Goal: Task Accomplishment & Management: Use online tool/utility

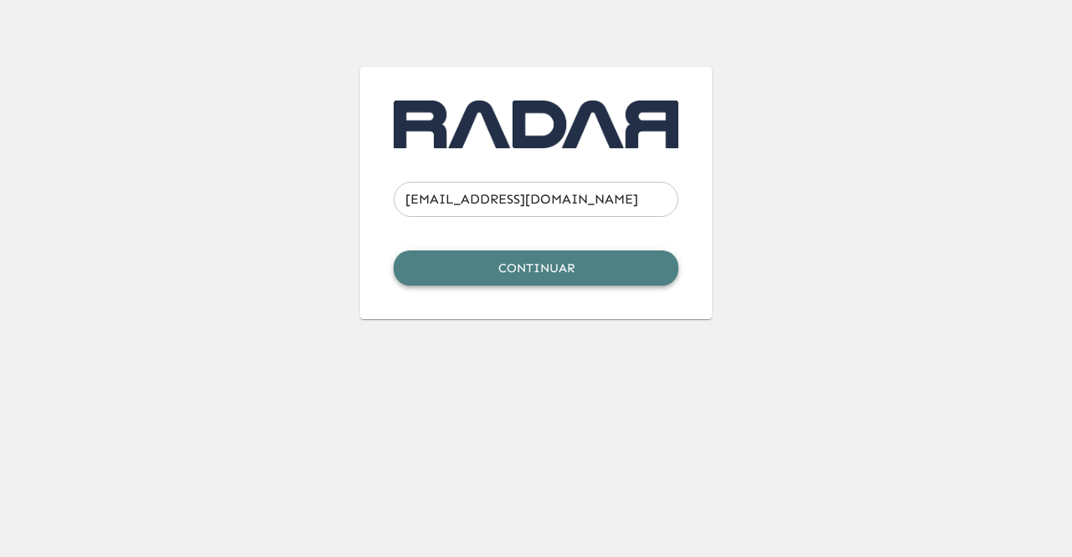
click at [528, 269] on button "Continuar" at bounding box center [536, 267] width 285 height 35
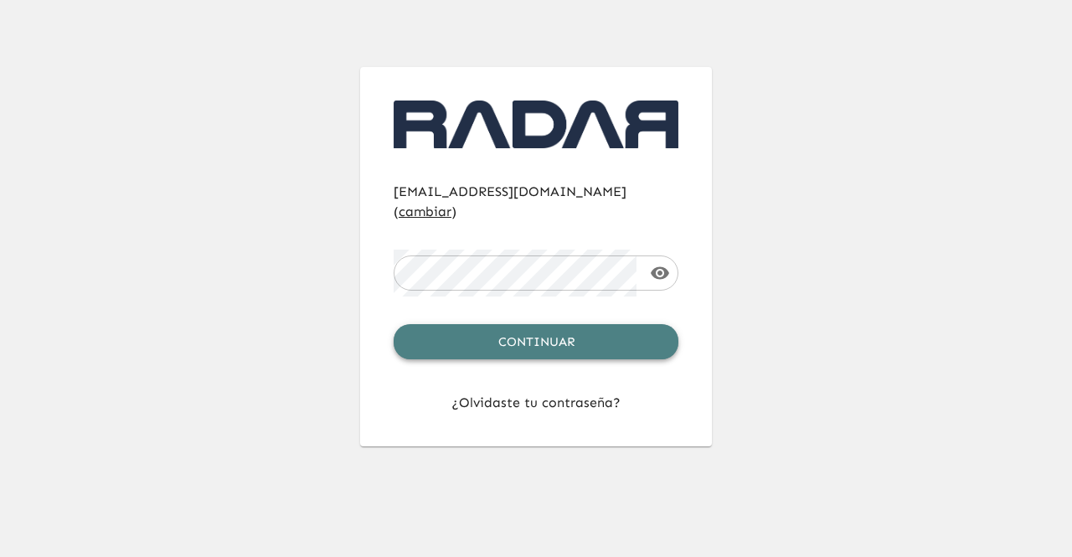
click at [523, 324] on button "Continuar" at bounding box center [536, 341] width 285 height 35
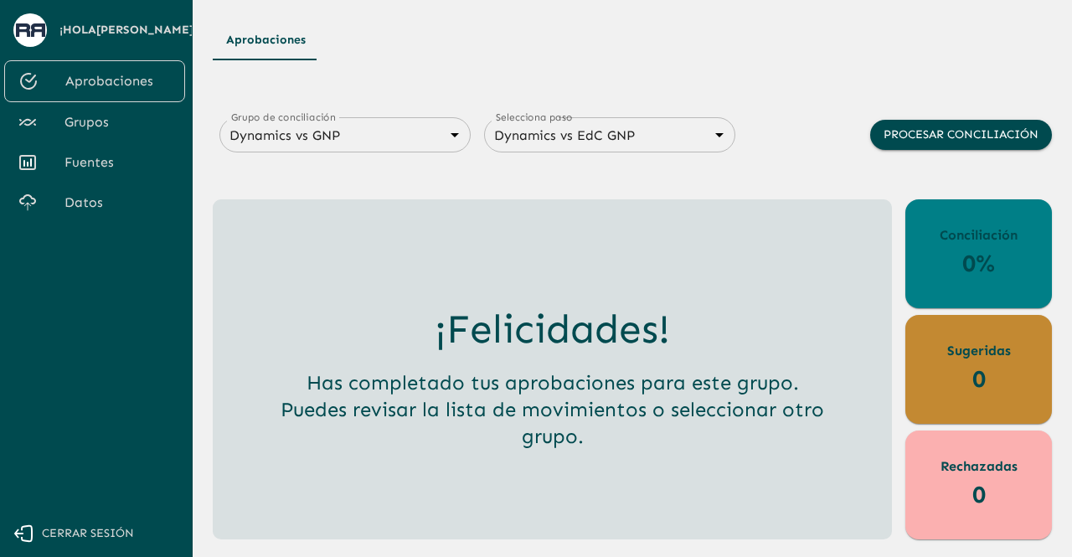
click at [108, 163] on span "Fuentes" at bounding box center [118, 162] width 107 height 20
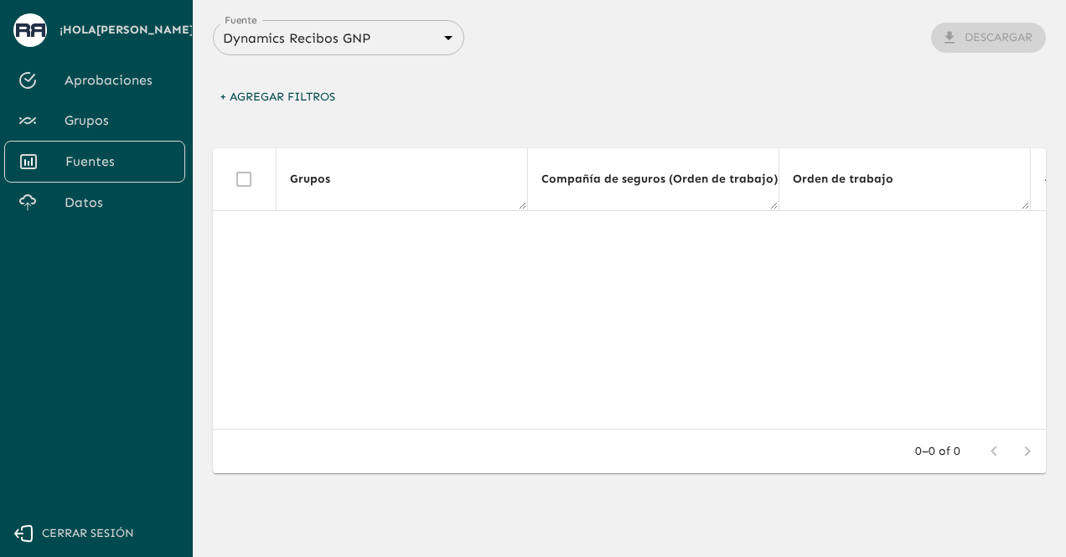
click at [101, 202] on span "Datos" at bounding box center [118, 203] width 107 height 20
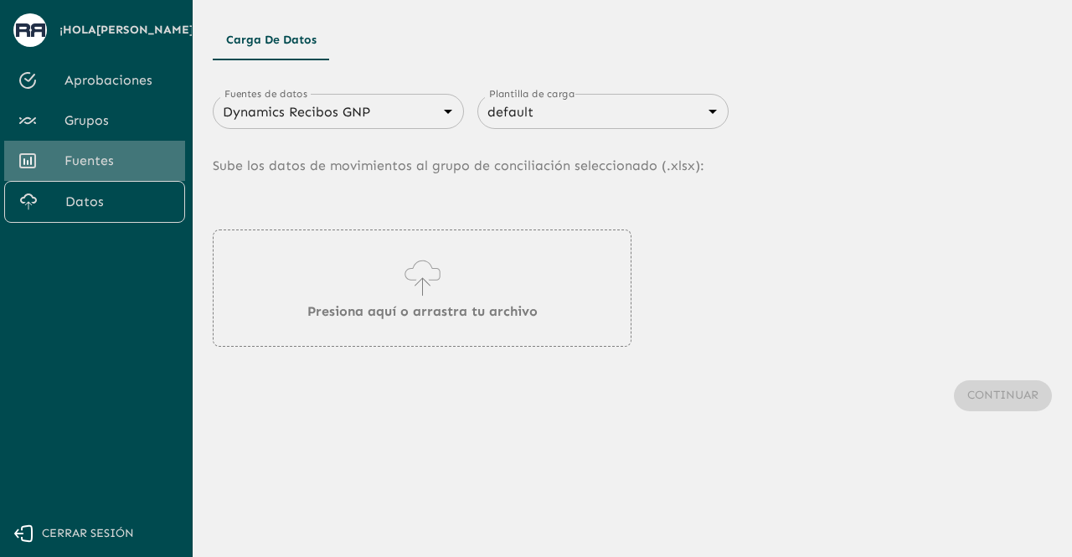
click at [119, 163] on span "Fuentes" at bounding box center [118, 161] width 107 height 20
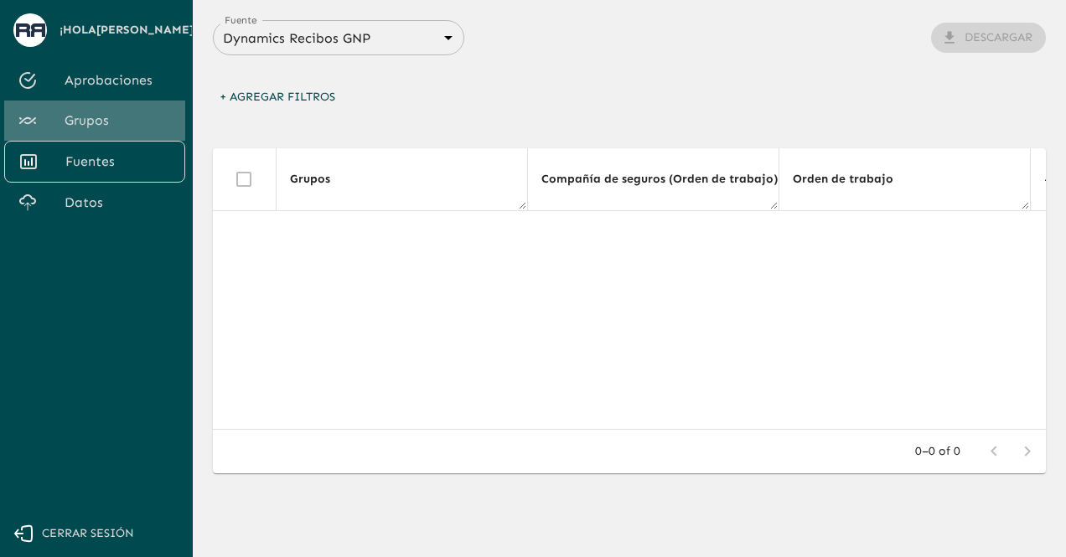
click at [90, 128] on span "Grupos" at bounding box center [118, 121] width 107 height 20
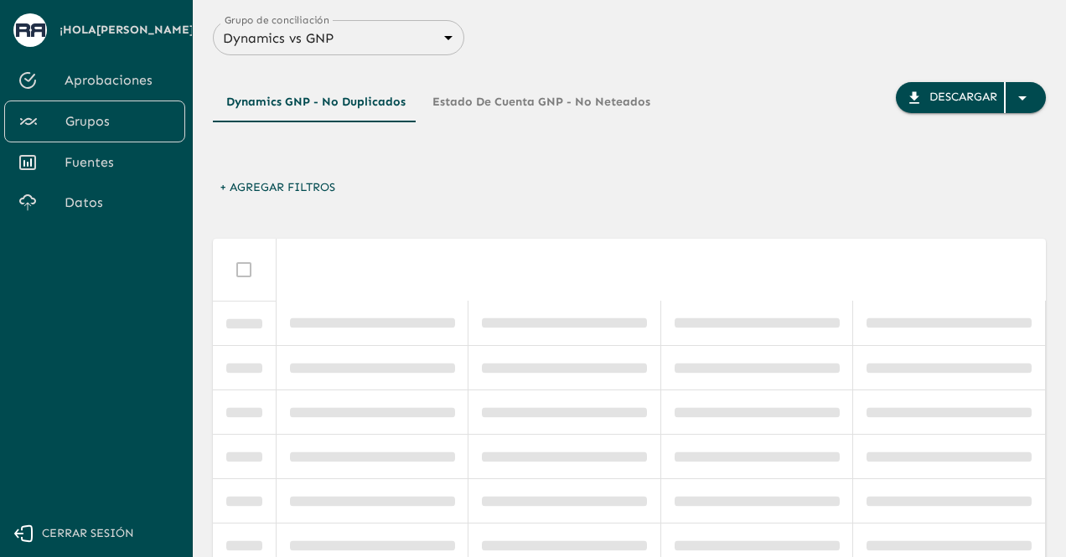
click at [100, 198] on span "Datos" at bounding box center [118, 203] width 107 height 20
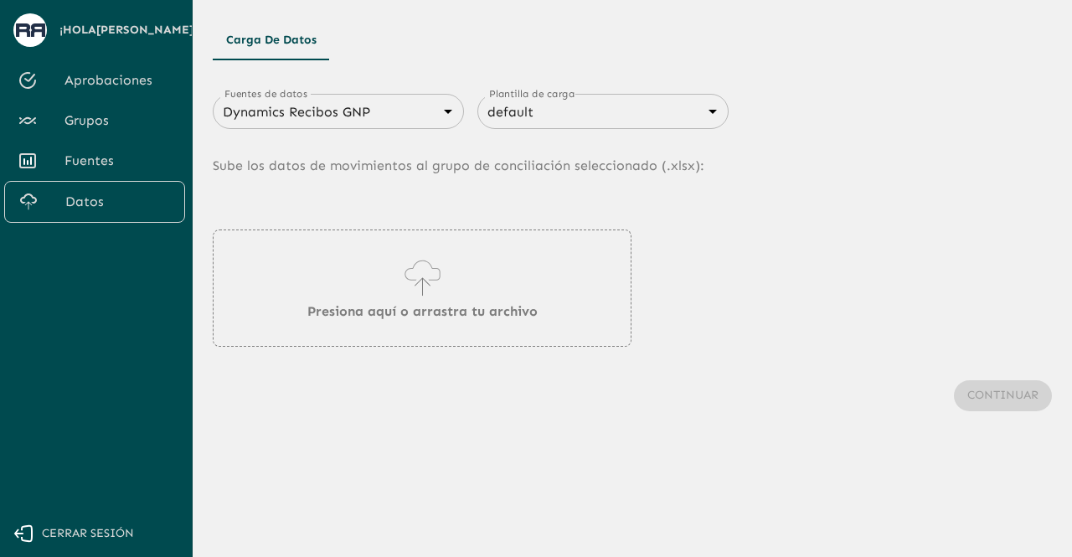
click at [413, 114] on body "Se están procesando los movimientos. Algunas acciones permanecerán deshabilitad…" at bounding box center [536, 278] width 1072 height 557
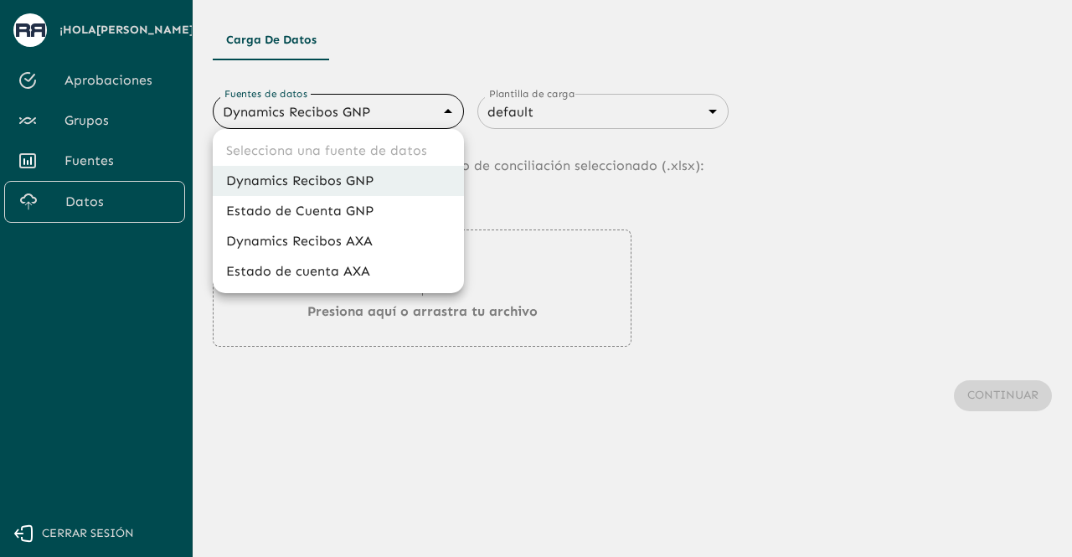
click at [524, 183] on div at bounding box center [536, 278] width 1072 height 557
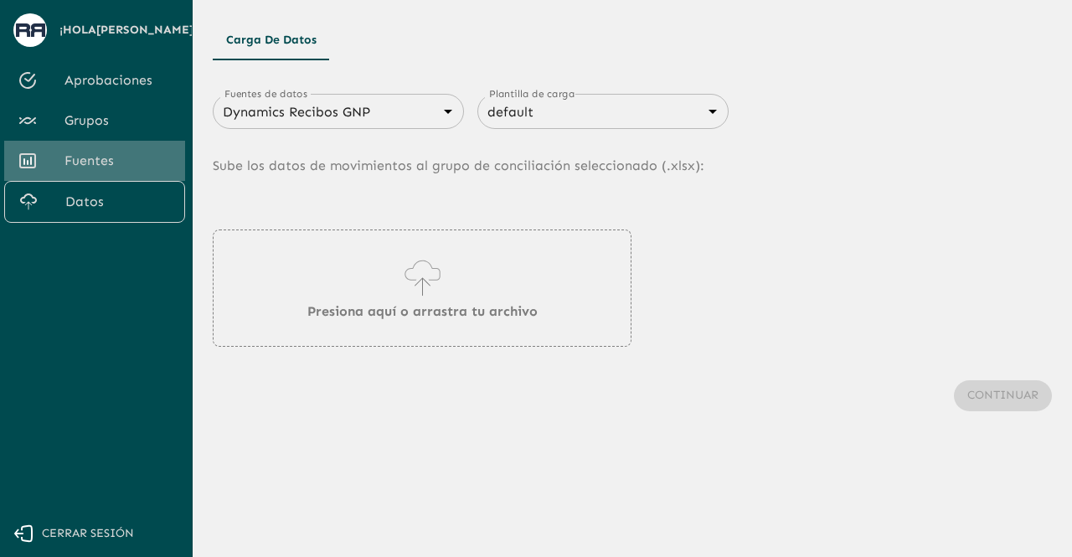
click at [131, 160] on span "Fuentes" at bounding box center [118, 161] width 107 height 20
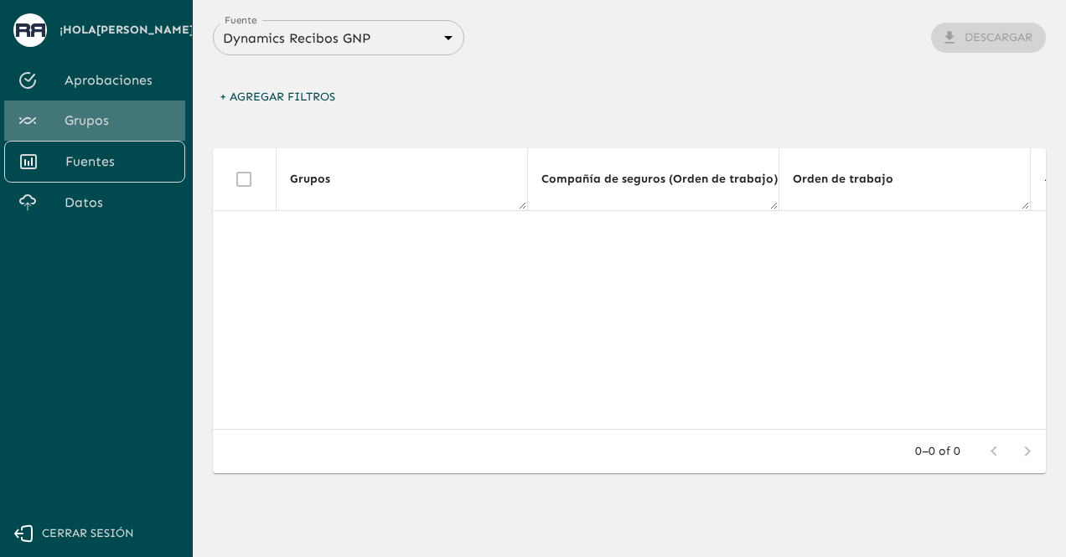
click at [117, 120] on span "Grupos" at bounding box center [118, 121] width 107 height 20
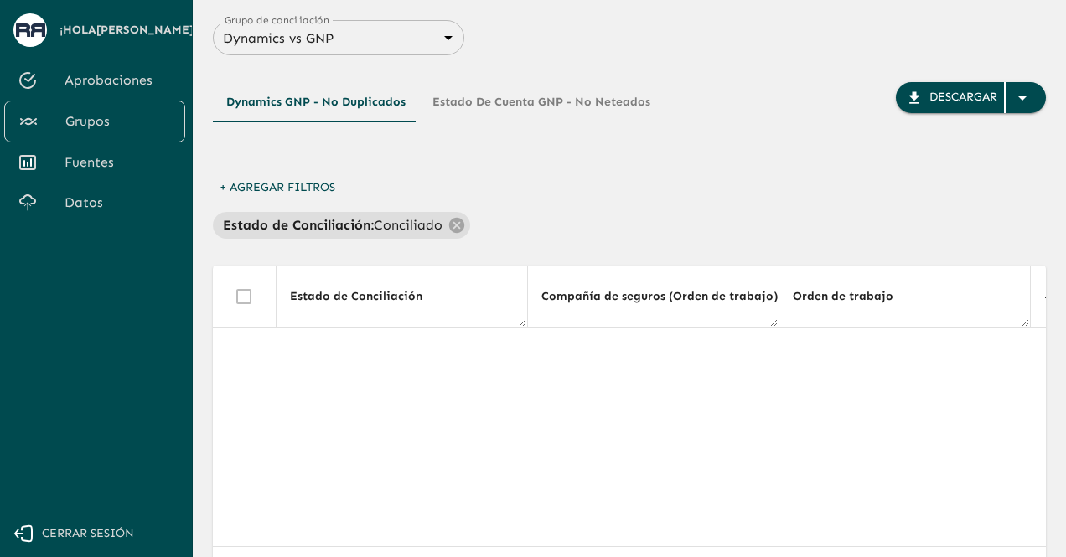
click at [138, 85] on span "Aprobaciones" at bounding box center [118, 80] width 107 height 20
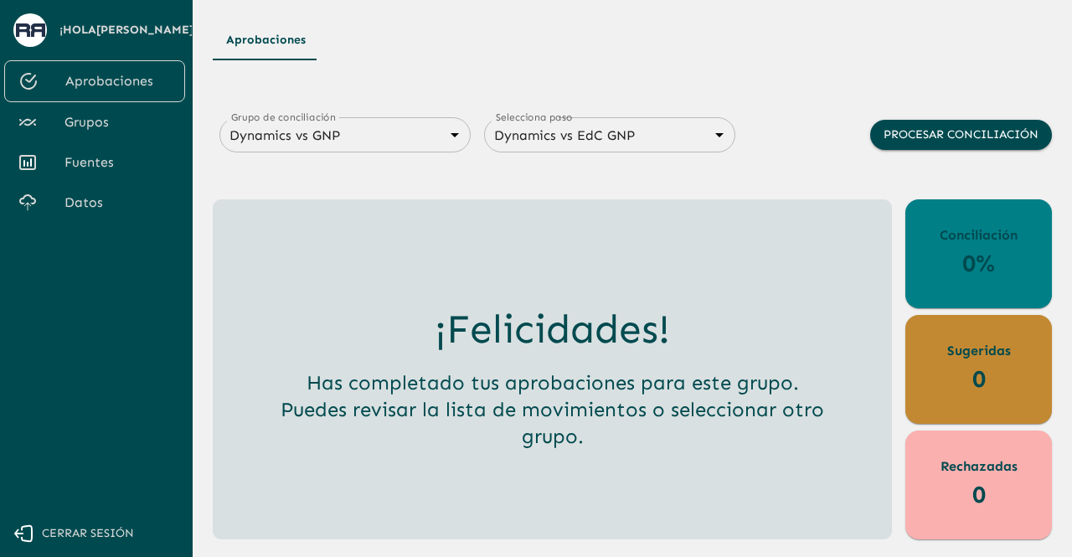
click at [115, 201] on span "Datos" at bounding box center [118, 203] width 107 height 20
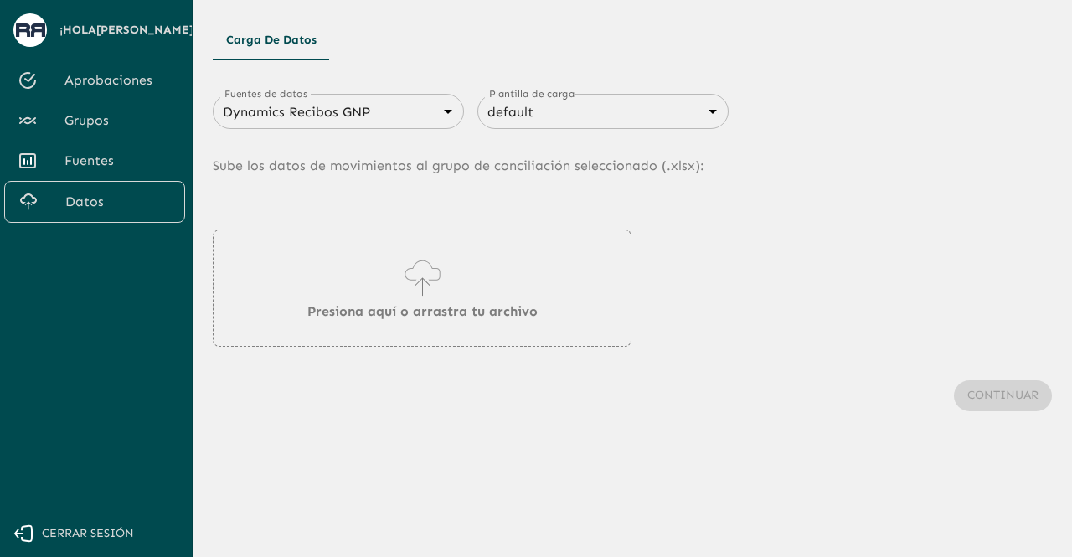
click at [412, 118] on body "Se están procesando los movimientos. Algunas acciones permanecerán deshabilitad…" at bounding box center [536, 278] width 1072 height 557
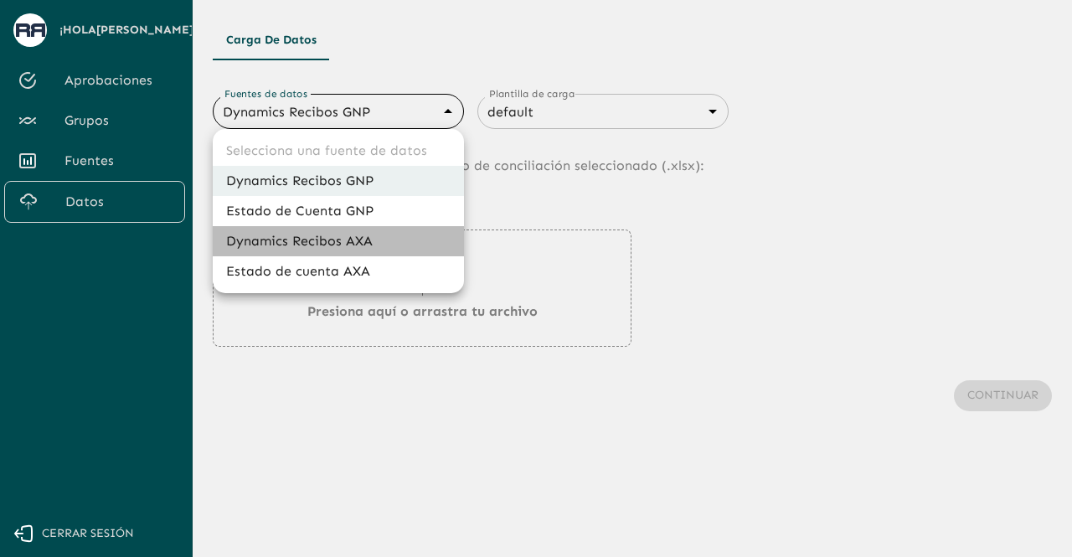
click at [343, 245] on li "Dynamics Recibos AXA" at bounding box center [338, 241] width 251 height 30
type input "689ccc8777b9e7089e38df0f"
type input "689d06949468a1cce7a5d52c"
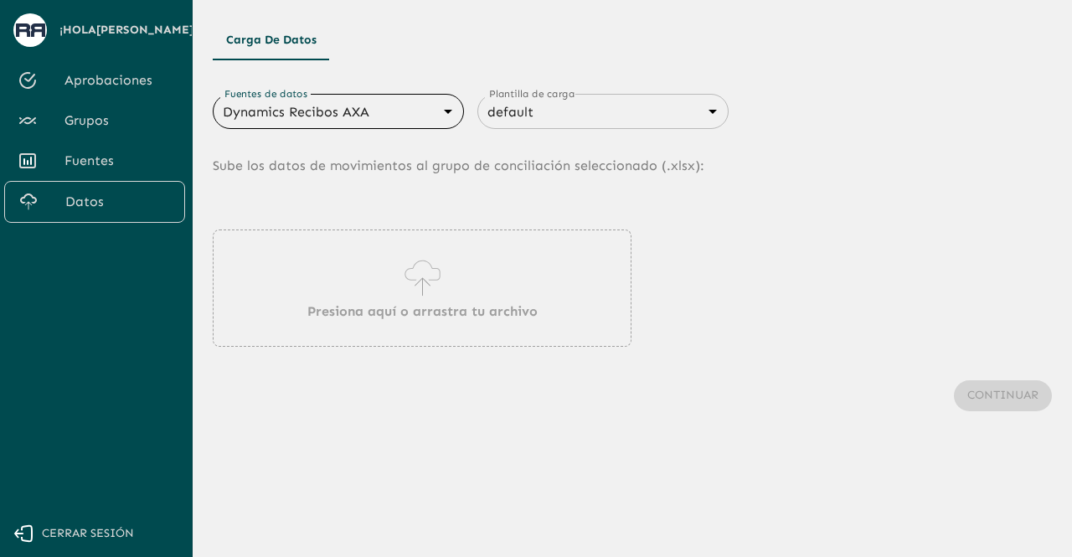
click at [424, 309] on p "Presiona aquí o arrastra tu archivo" at bounding box center [422, 312] width 230 height 20
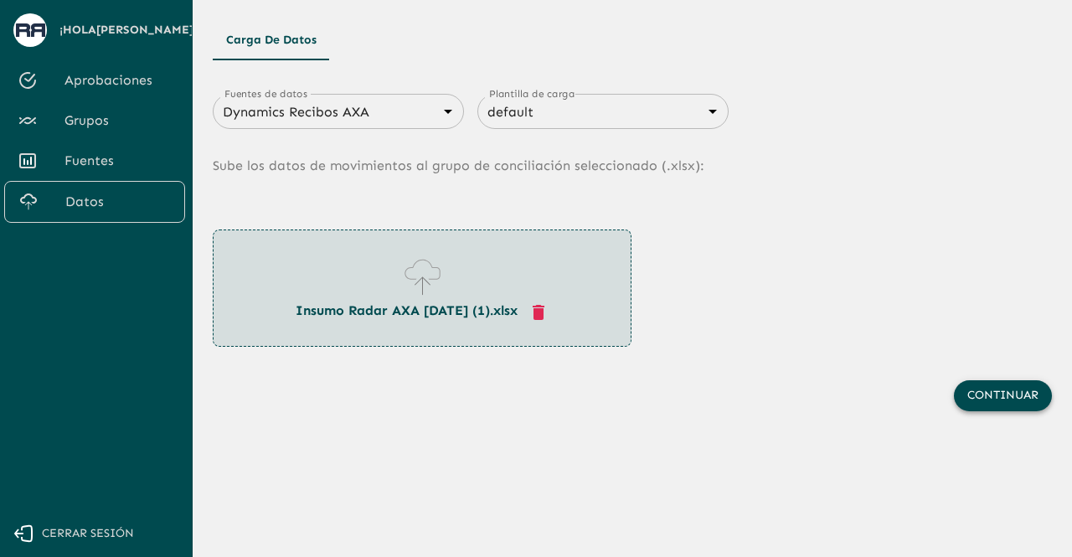
click at [991, 400] on button "Continuar" at bounding box center [1003, 395] width 98 height 31
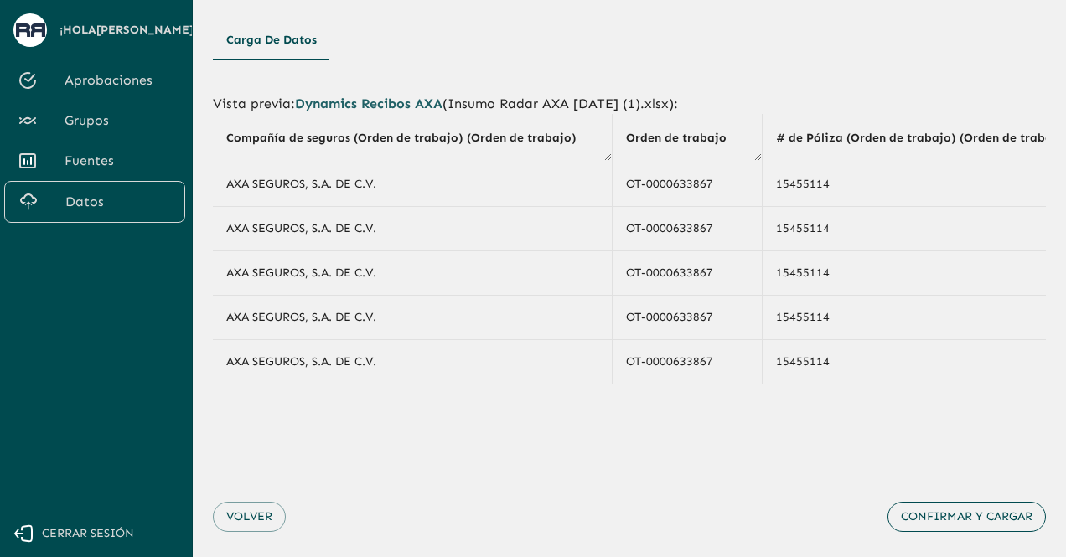
click at [939, 522] on button "Confirmar y cargar" at bounding box center [966, 517] width 158 height 31
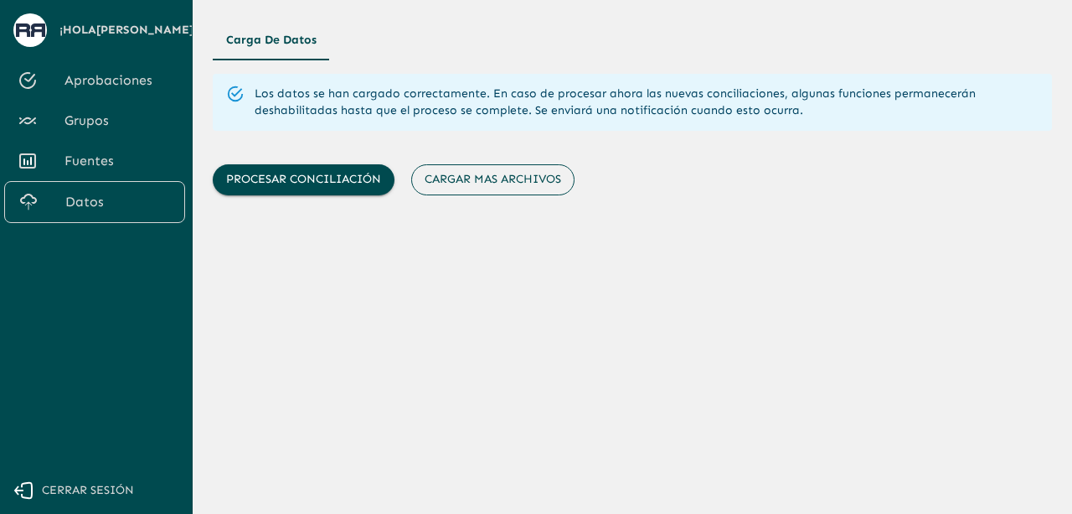
click at [509, 177] on button "Cargar mas archivos" at bounding box center [492, 179] width 163 height 31
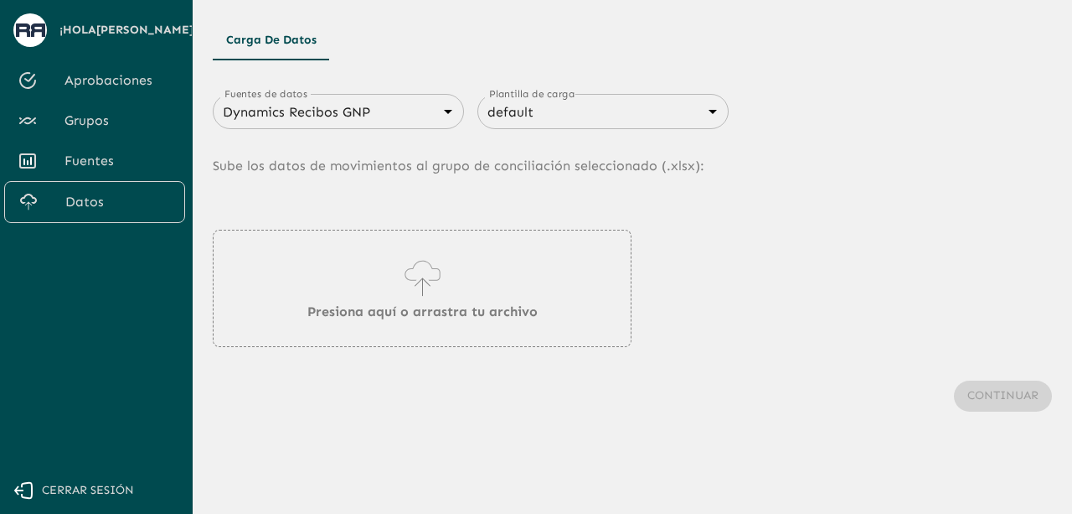
click at [379, 121] on body "Se están procesando los movimientos. Algunas acciones permanecerán deshabilitad…" at bounding box center [536, 257] width 1072 height 514
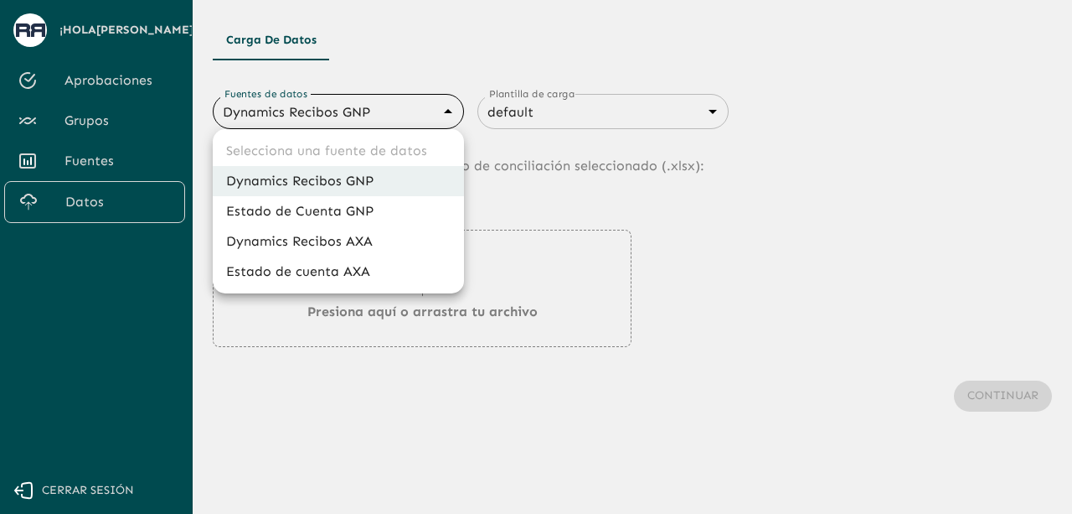
click at [312, 272] on li "Estado de cuenta AXA" at bounding box center [338, 271] width 251 height 30
type input "688d3623321e4b428189379d"
type input "688d3627321e4b42818937a0"
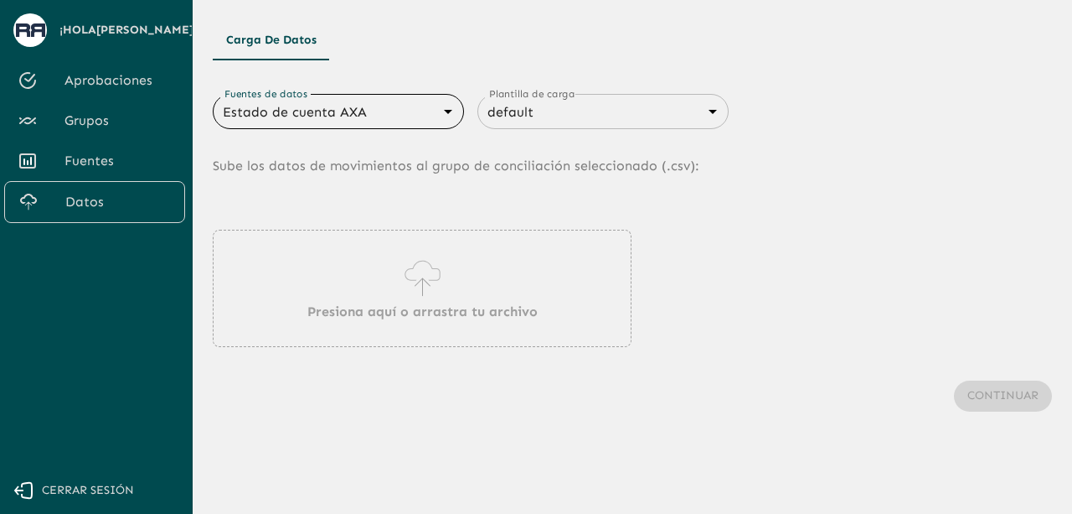
click at [410, 312] on p "Presiona aquí o arrastra tu archivo" at bounding box center [422, 312] width 230 height 20
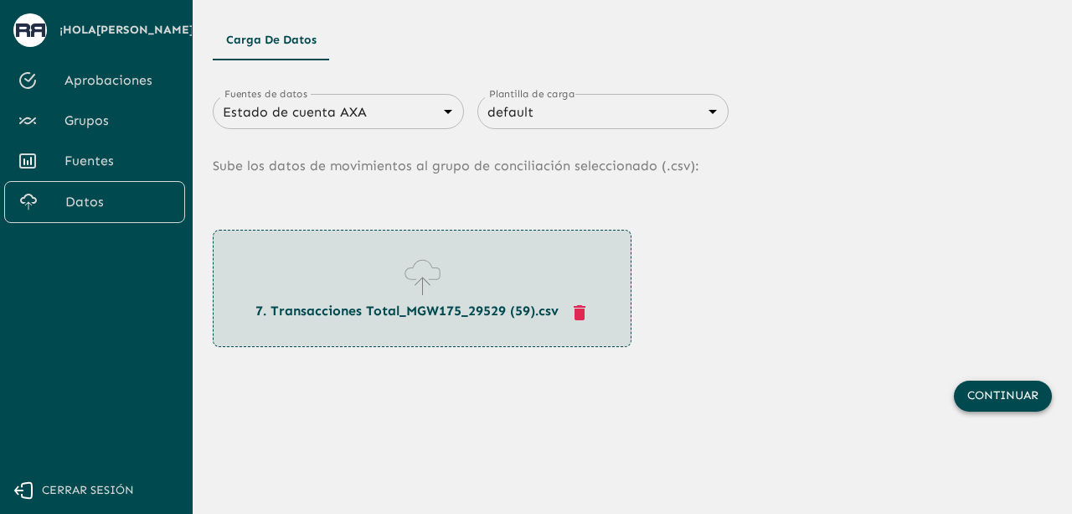
click at [982, 399] on button "Continuar" at bounding box center [1003, 395] width 98 height 31
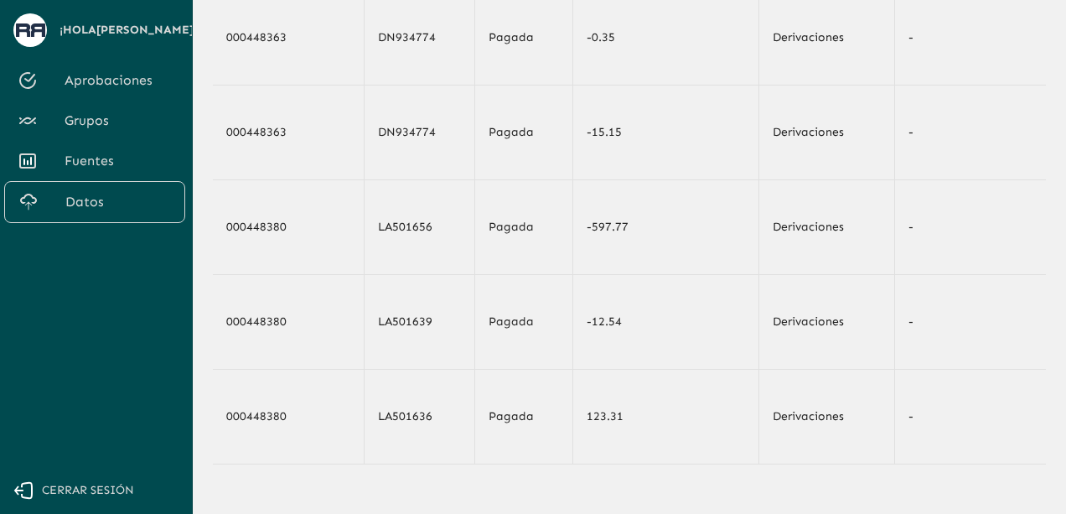
scroll to position [328, 0]
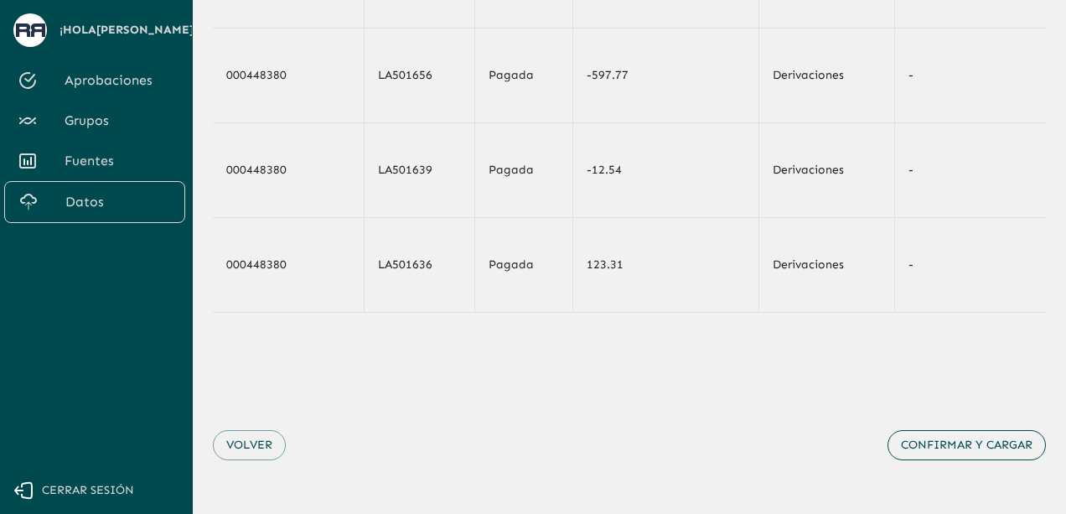
click at [975, 448] on button "Confirmar y cargar" at bounding box center [966, 445] width 158 height 31
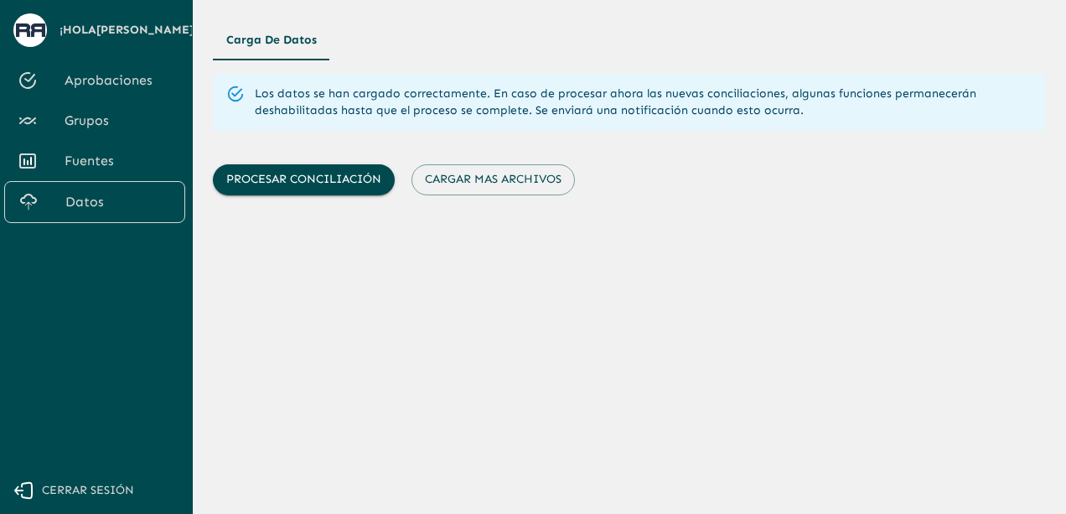
scroll to position [0, 0]
click at [504, 182] on button "Cargar mas archivos" at bounding box center [492, 179] width 163 height 31
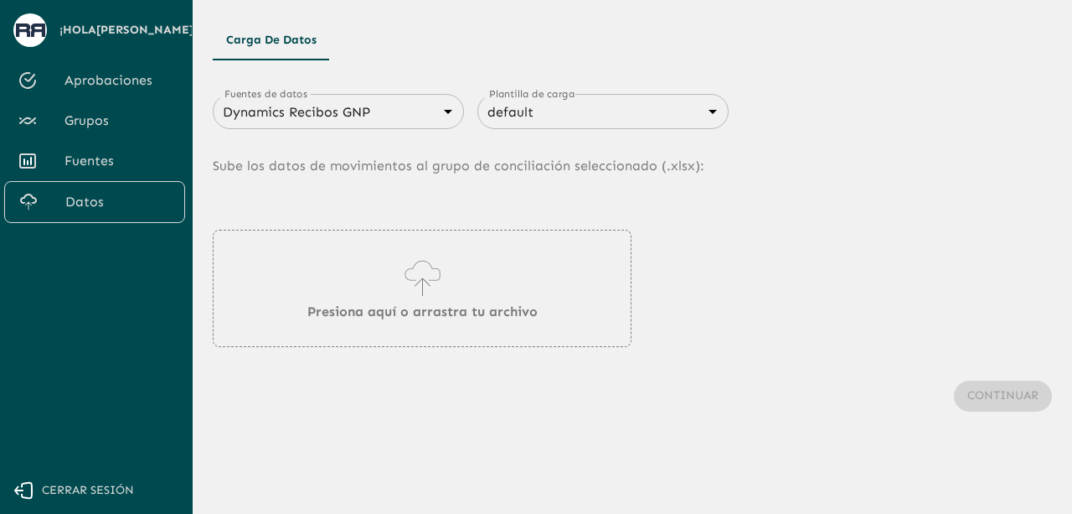
click at [359, 113] on body "Se están procesando los movimientos. Algunas acciones permanecerán deshabilitad…" at bounding box center [536, 257] width 1072 height 514
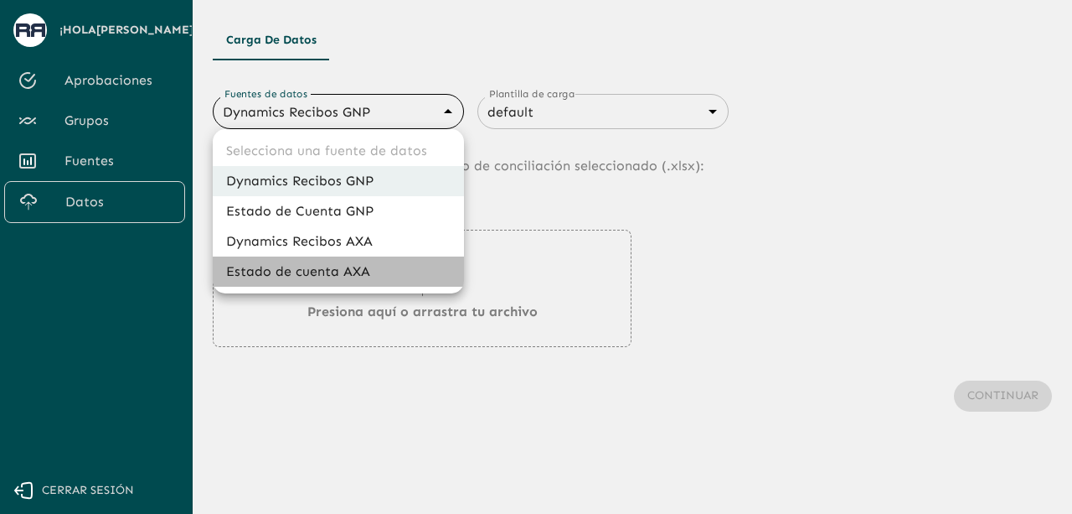
click at [340, 271] on li "Estado de cuenta AXA" at bounding box center [338, 271] width 251 height 30
type input "688d3623321e4b428189379d"
type input "688d3627321e4b42818937a0"
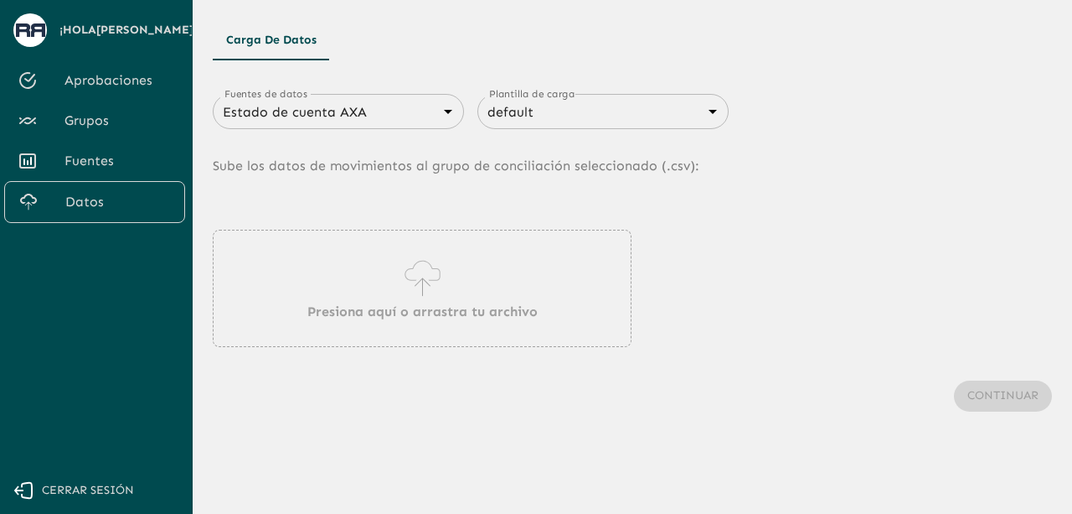
click at [399, 279] on icon at bounding box center [423, 278] width 48 height 47
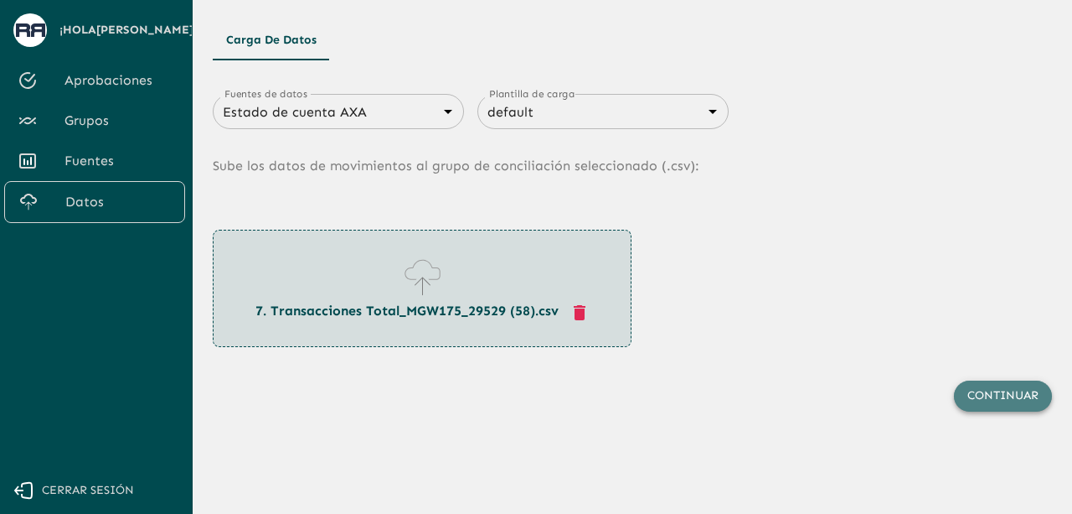
click at [991, 387] on button "Continuar" at bounding box center [1003, 395] width 98 height 31
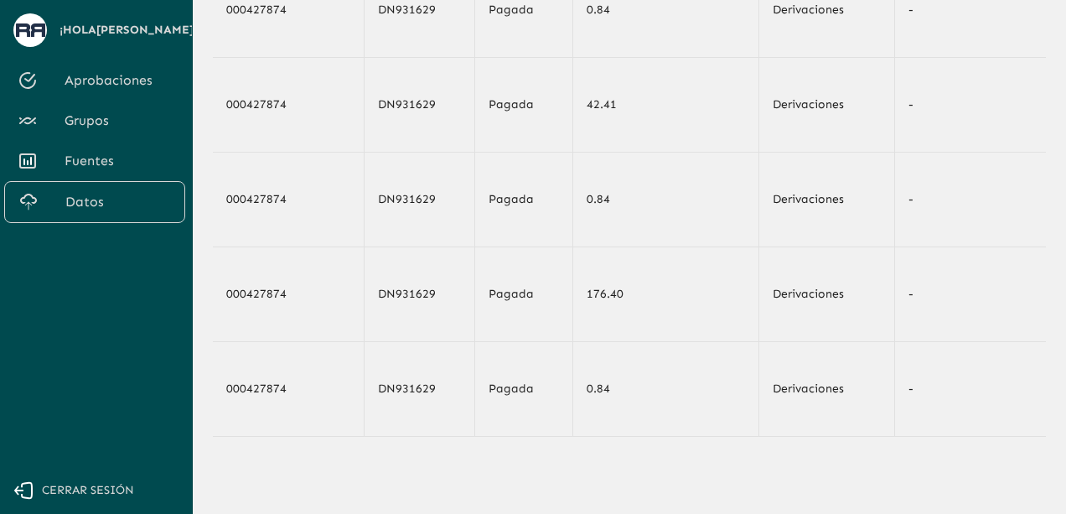
scroll to position [328, 0]
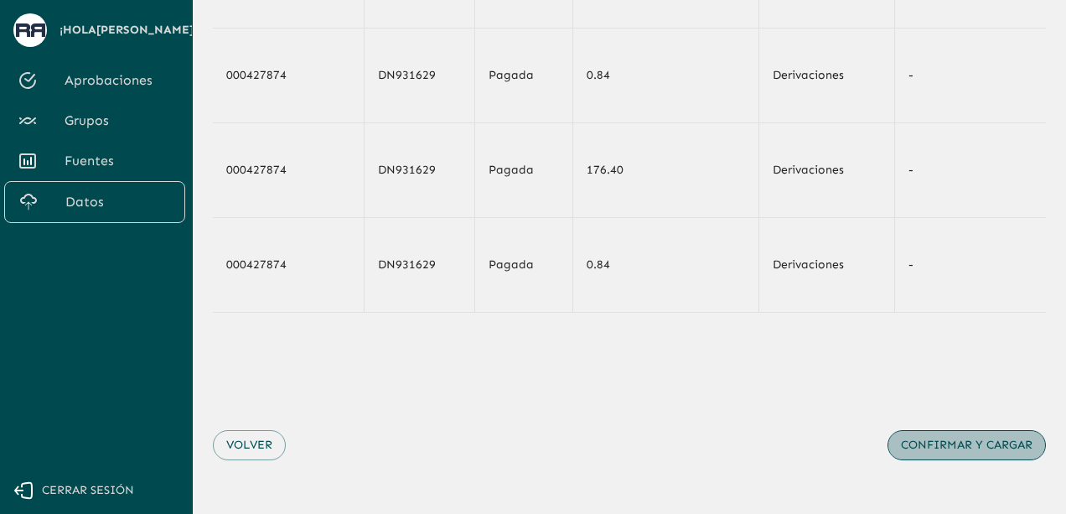
click at [970, 440] on button "Confirmar y cargar" at bounding box center [966, 445] width 158 height 31
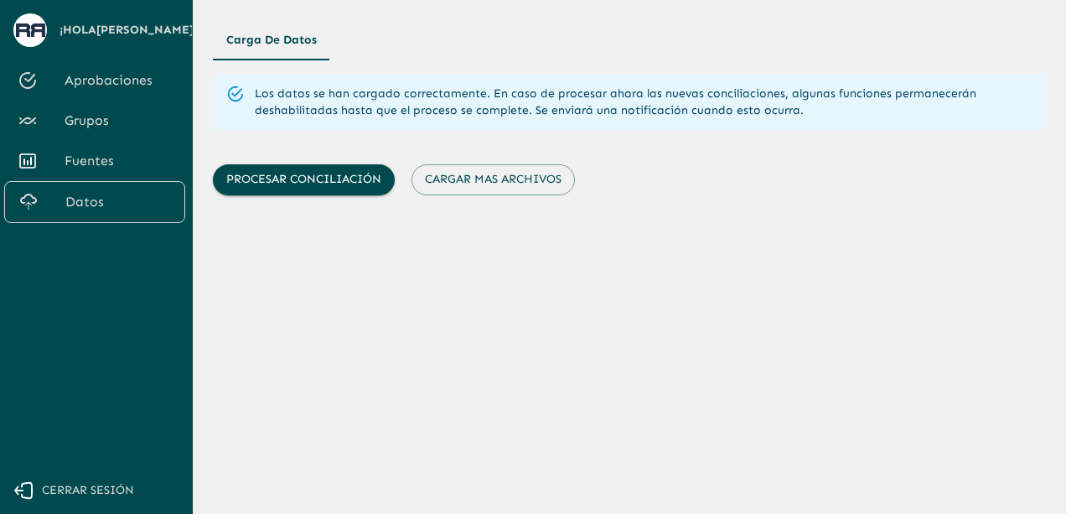
scroll to position [0, 0]
click at [536, 175] on button "Cargar mas archivos" at bounding box center [492, 179] width 163 height 31
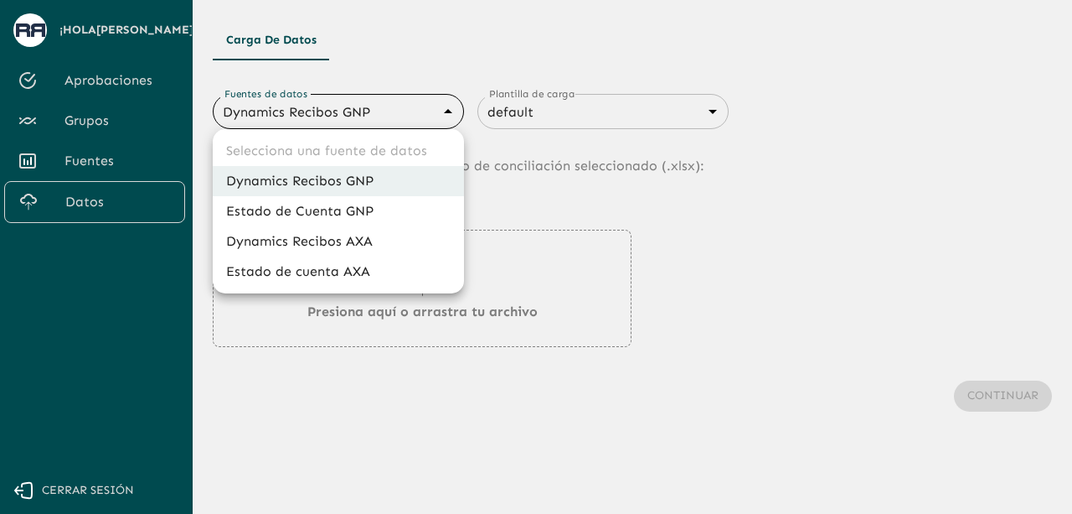
click at [426, 110] on body "Se están procesando los movimientos. Algunas acciones permanecerán deshabilitad…" at bounding box center [536, 257] width 1072 height 514
click at [348, 276] on li "Estado de cuenta AXA" at bounding box center [338, 271] width 251 height 30
type input "688d3623321e4b428189379d"
type input "688d3627321e4b42818937a0"
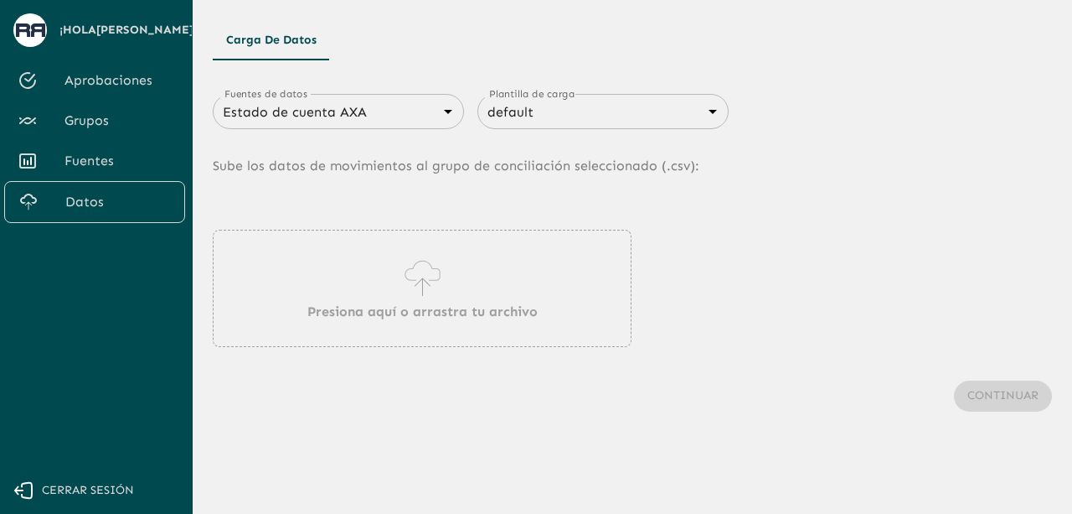
click at [387, 296] on div "Presiona aquí o arrastra tu archivo" at bounding box center [422, 288] width 419 height 117
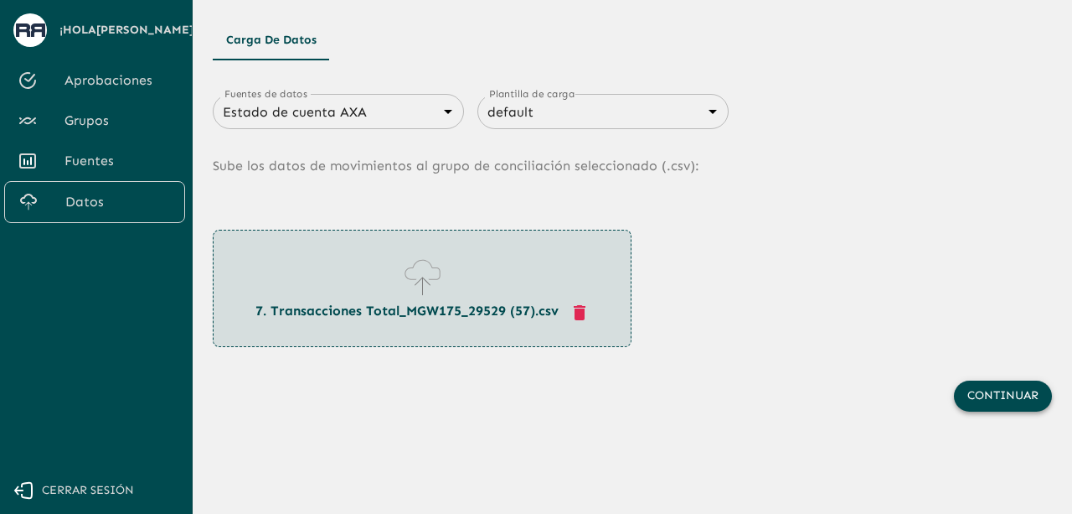
click at [980, 386] on button "Continuar" at bounding box center [1003, 395] width 98 height 31
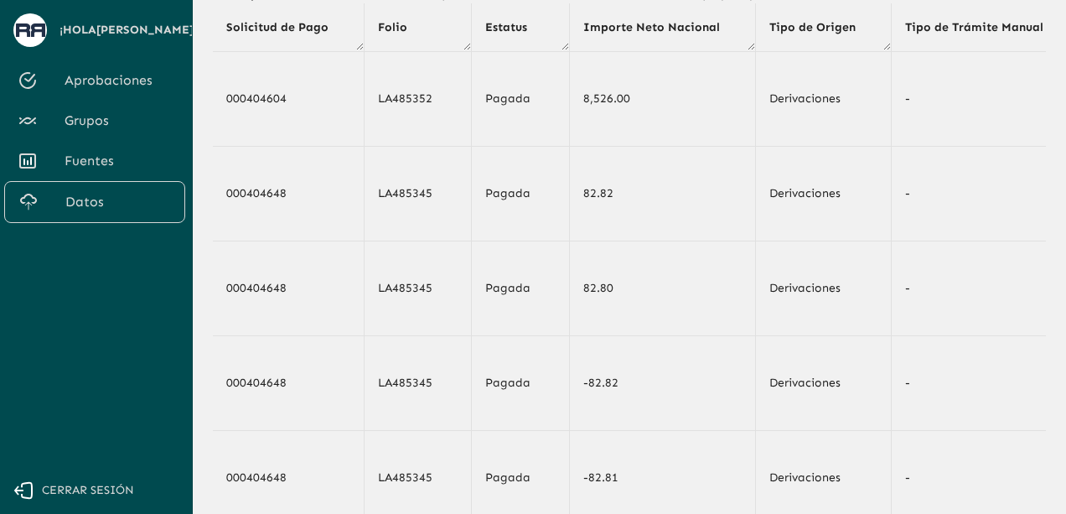
scroll to position [311, 0]
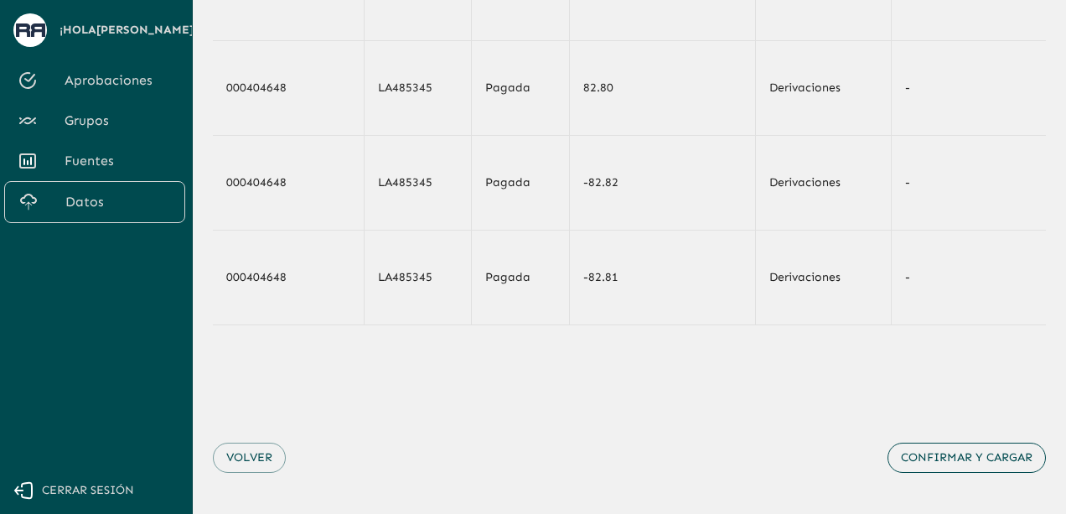
click at [994, 463] on button "Confirmar y cargar" at bounding box center [966, 457] width 158 height 31
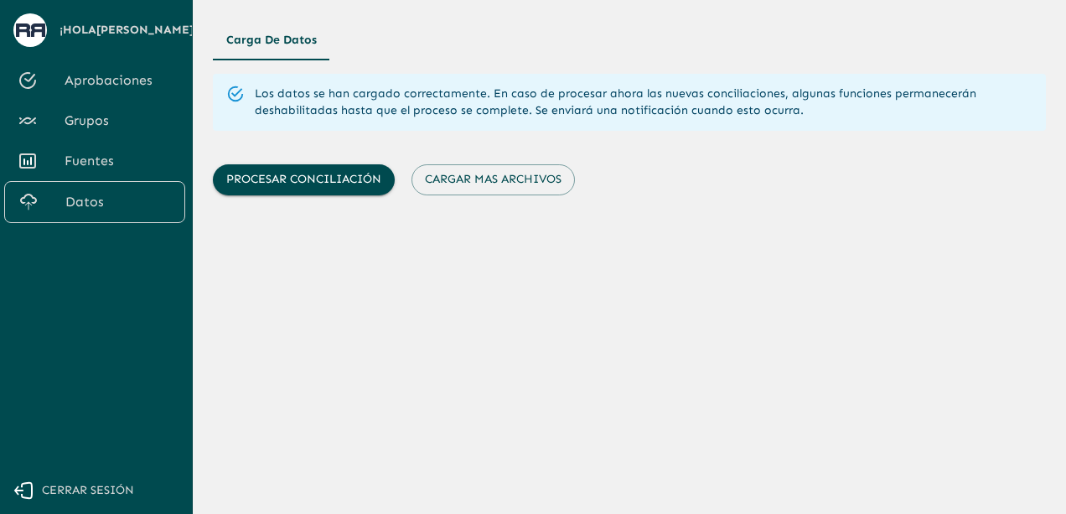
scroll to position [0, 0]
click at [534, 172] on button "Cargar mas archivos" at bounding box center [492, 179] width 163 height 31
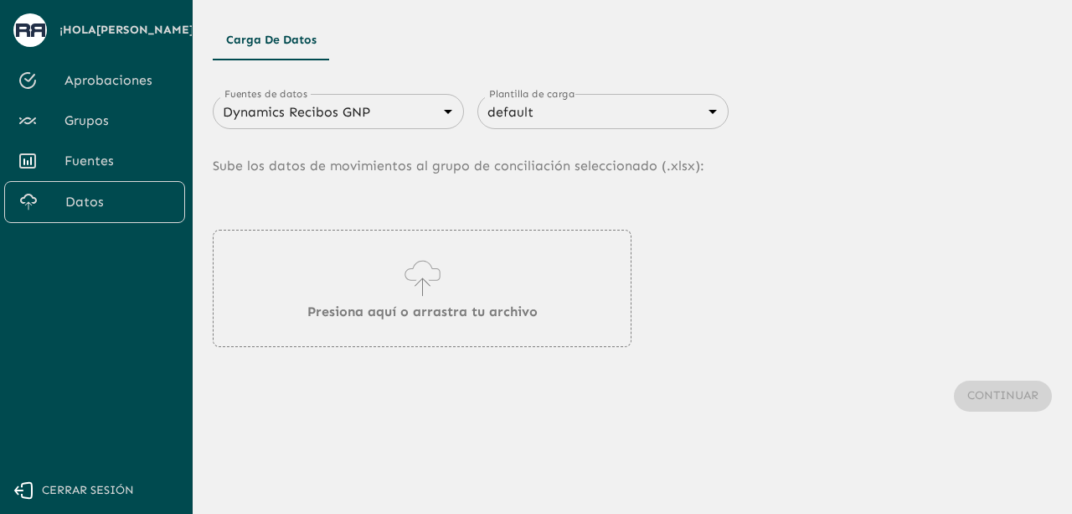
click at [338, 113] on body "Se están procesando los movimientos. Algunas acciones permanecerán deshabilitad…" at bounding box center [536, 257] width 1072 height 514
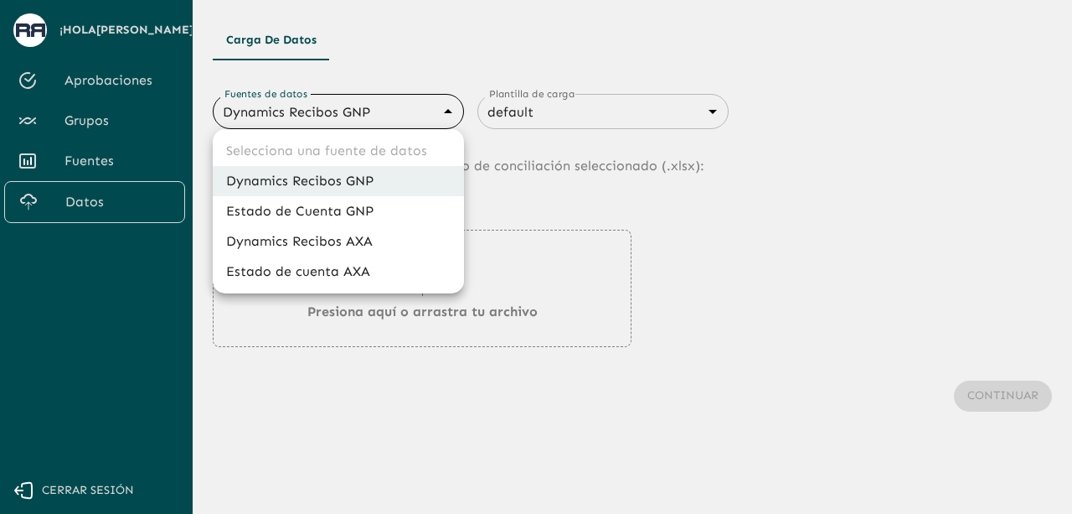
click at [359, 272] on li "Estado de cuenta AXA" at bounding box center [338, 271] width 251 height 30
type input "688d3623321e4b428189379d"
type input "688d3627321e4b42818937a0"
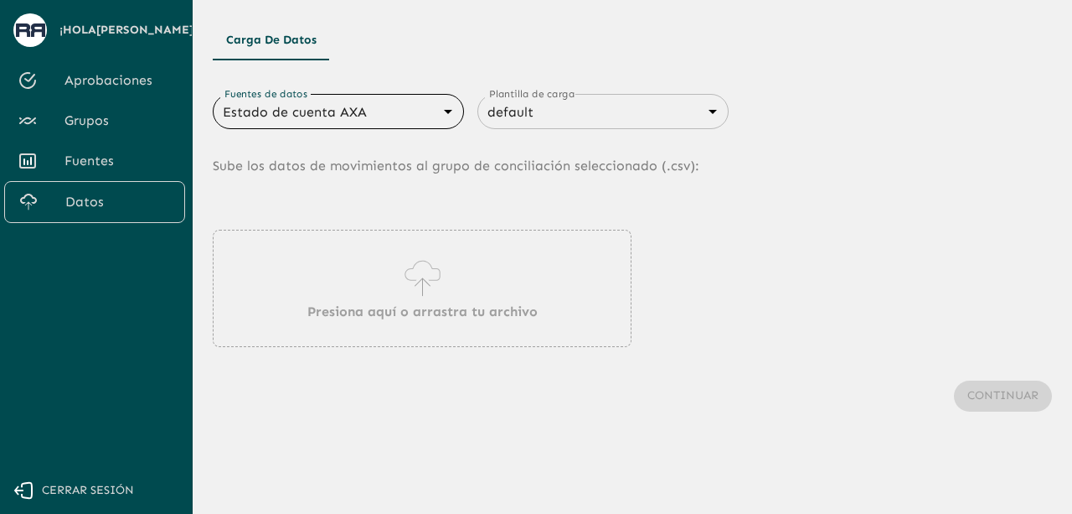
click at [449, 302] on p "Presiona aquí o arrastra tu archivo" at bounding box center [422, 312] width 230 height 20
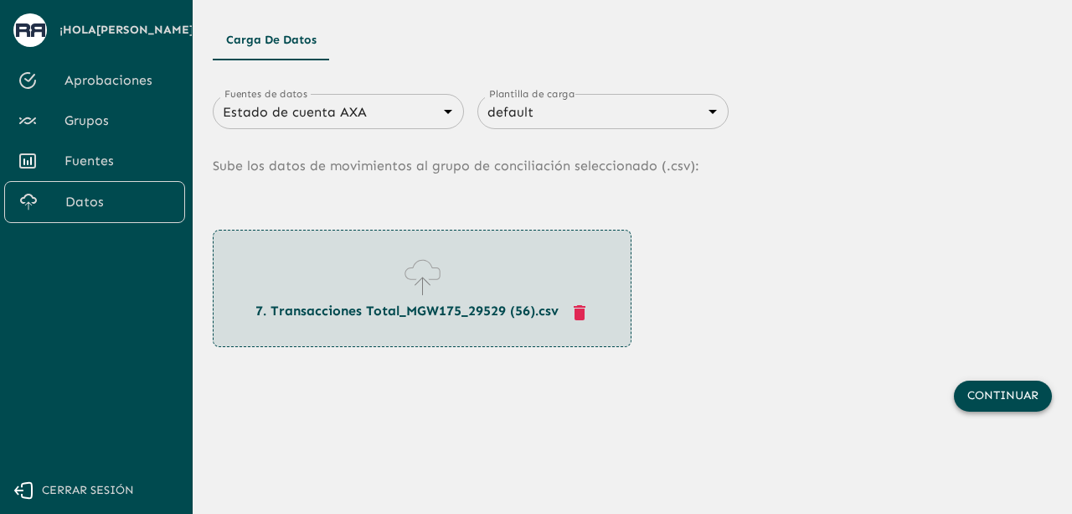
click at [967, 385] on button "Continuar" at bounding box center [1003, 395] width 98 height 31
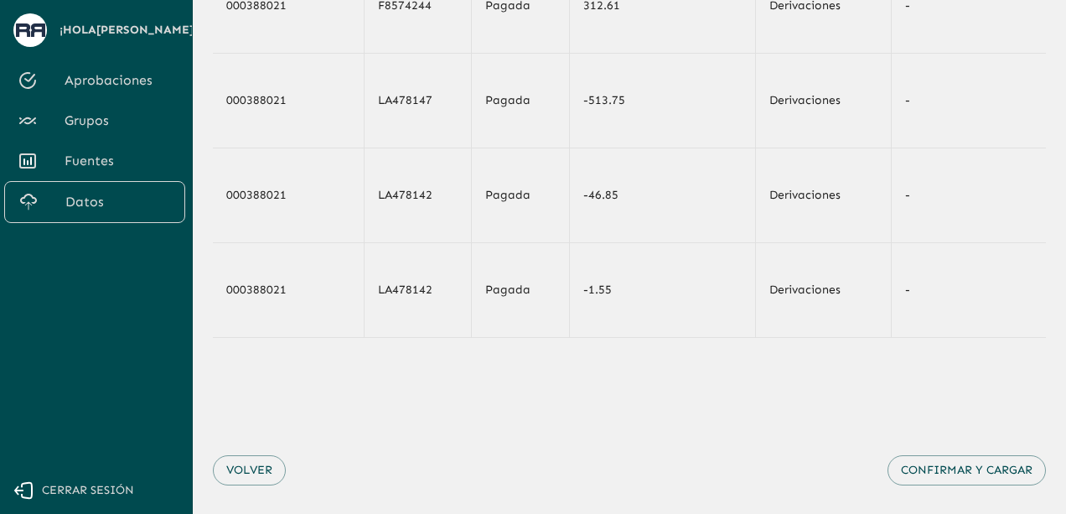
scroll to position [305, 0]
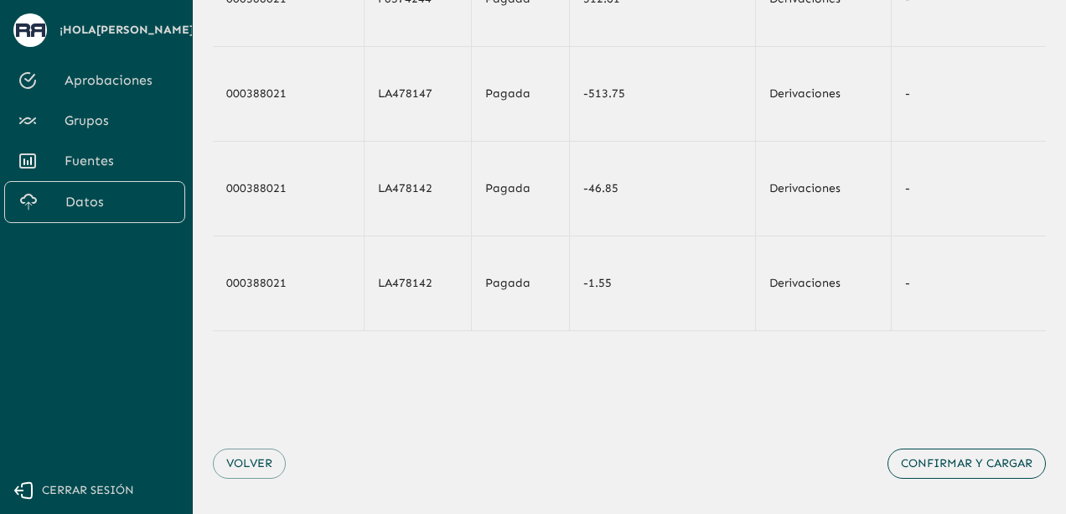
click at [999, 453] on button "Confirmar y cargar" at bounding box center [966, 463] width 158 height 31
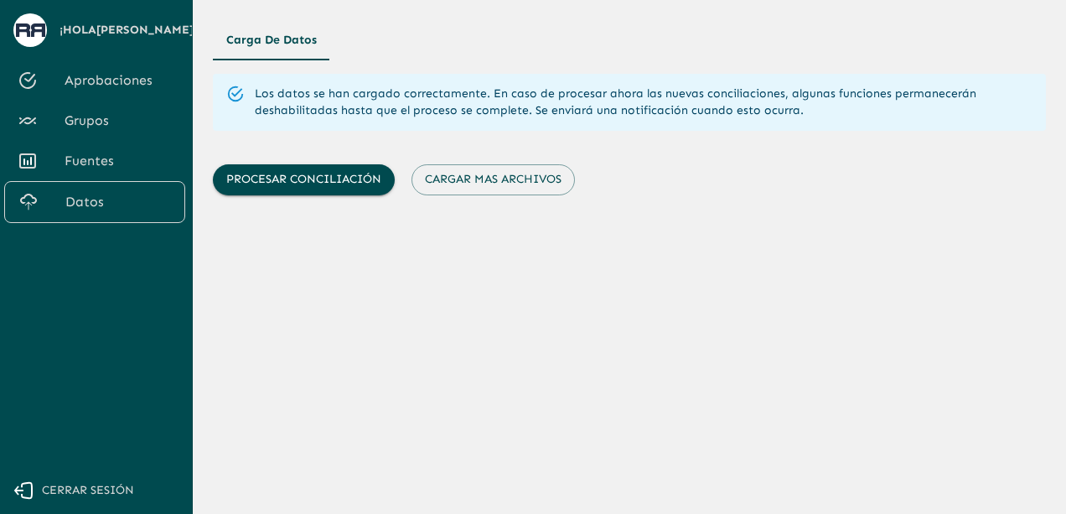
scroll to position [0, 0]
click at [498, 187] on button "Cargar mas archivos" at bounding box center [492, 179] width 163 height 31
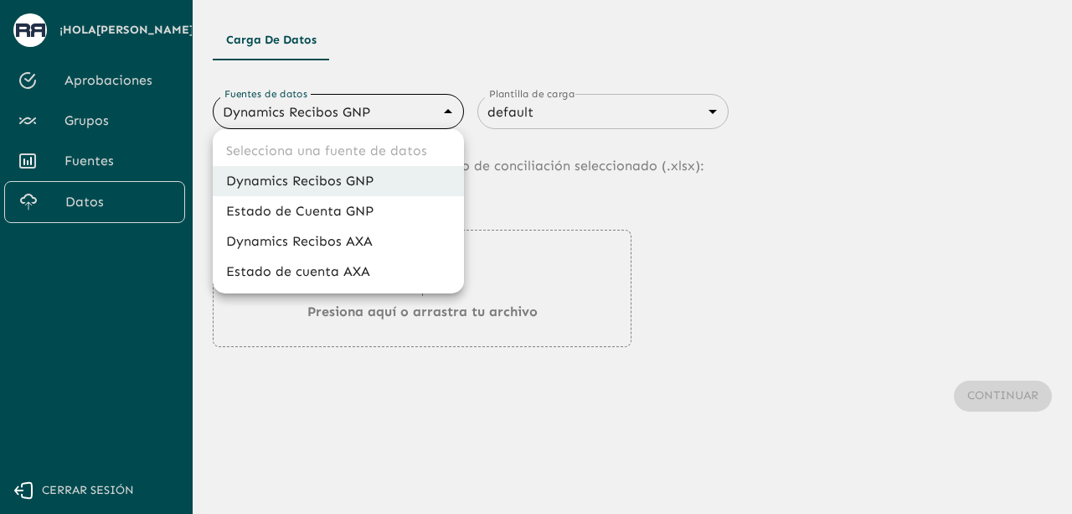
click at [359, 105] on body "Se están procesando los movimientos. Algunas acciones permanecerán deshabilitad…" at bounding box center [536, 257] width 1072 height 514
click at [343, 278] on li "Estado de cuenta AXA" at bounding box center [338, 271] width 251 height 30
type input "688d3623321e4b428189379d"
type input "688d3627321e4b42818937a0"
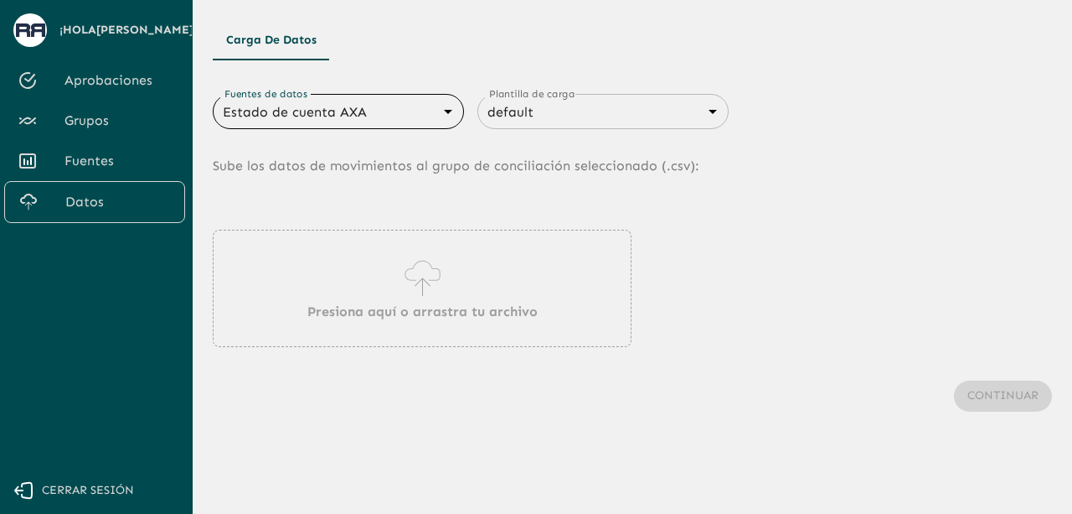
click at [383, 270] on div "Presiona aquí o arrastra tu archivo" at bounding box center [422, 288] width 419 height 117
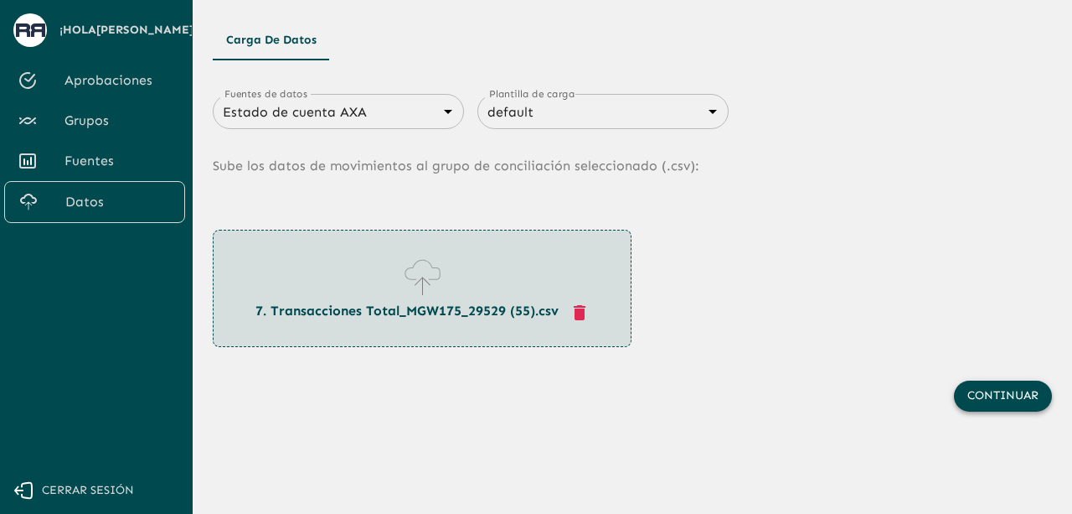
click at [997, 395] on button "Continuar" at bounding box center [1003, 395] width 98 height 31
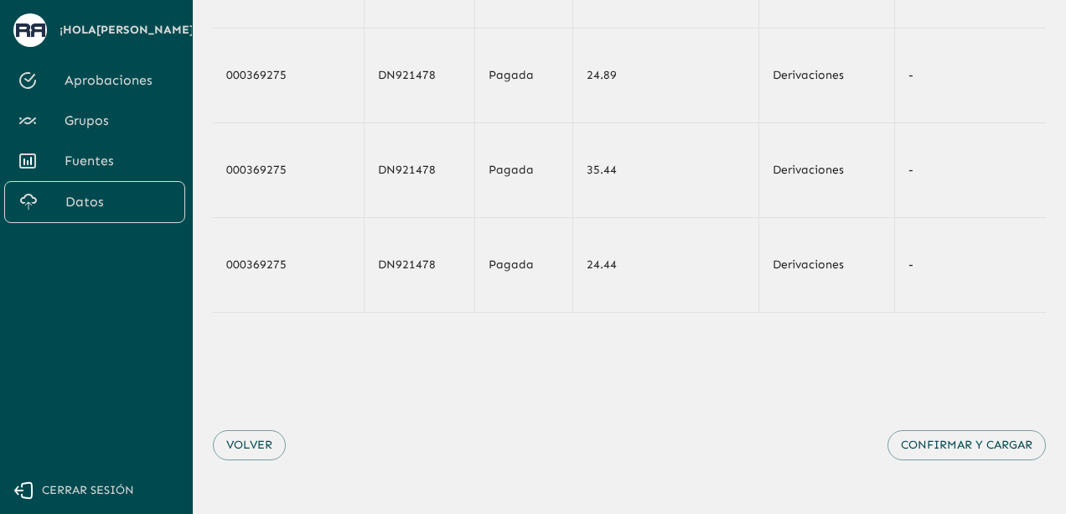
scroll to position [328, 0]
click at [993, 449] on button "Confirmar y cargar" at bounding box center [966, 445] width 158 height 31
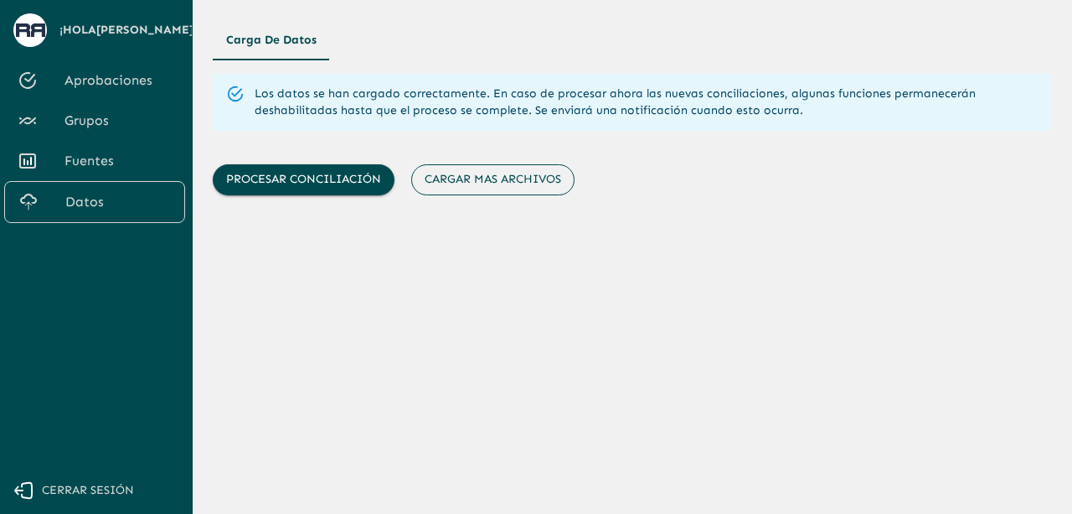
click at [520, 185] on button "Cargar mas archivos" at bounding box center [492, 179] width 163 height 31
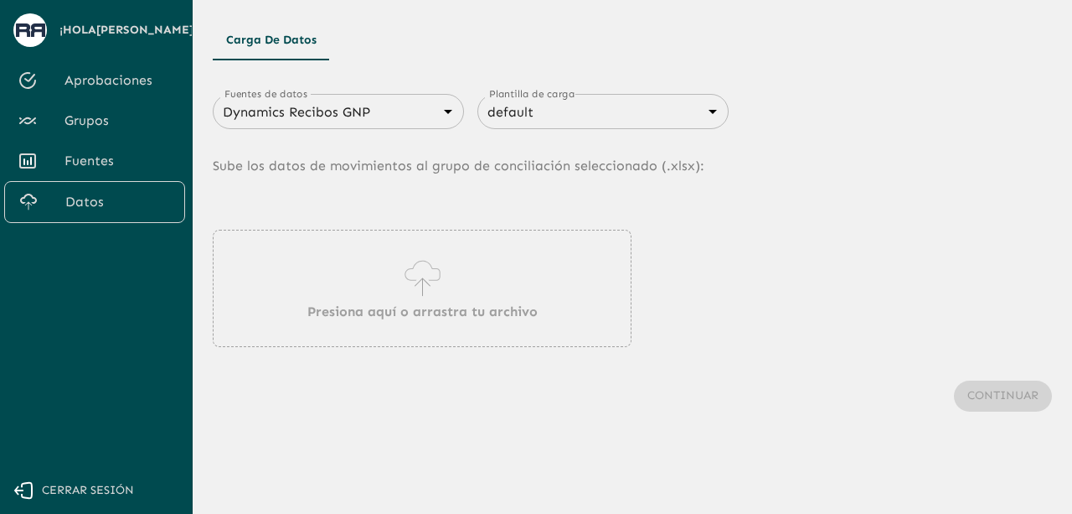
click at [513, 284] on div "Presiona aquí o arrastra tu archivo" at bounding box center [422, 288] width 419 height 117
click at [408, 100] on body "Se están procesando los movimientos. Algunas acciones permanecerán deshabilitad…" at bounding box center [536, 257] width 1072 height 514
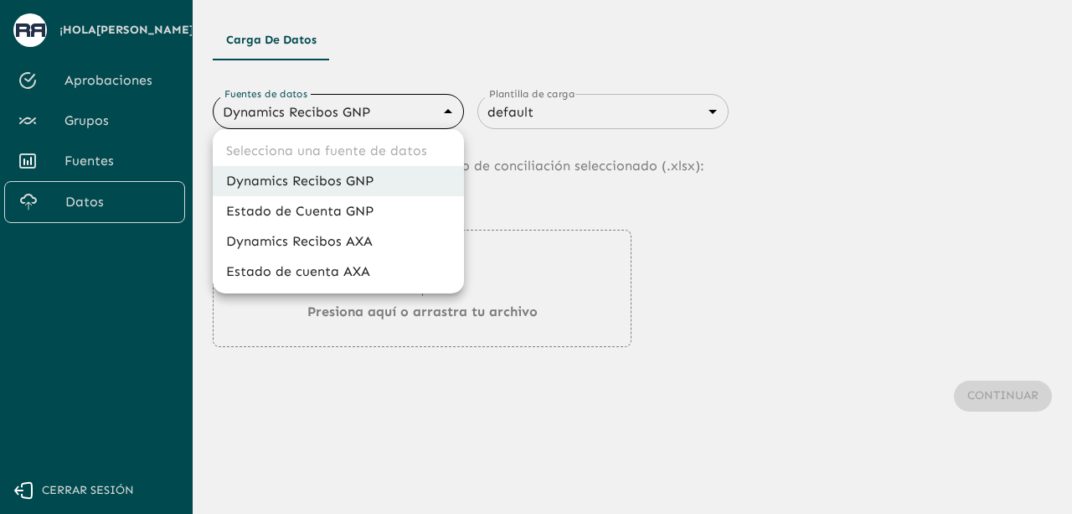
click at [377, 281] on li "Estado de cuenta AXA" at bounding box center [338, 271] width 251 height 30
type input "688d3623321e4b428189379d"
type input "688d3627321e4b42818937a0"
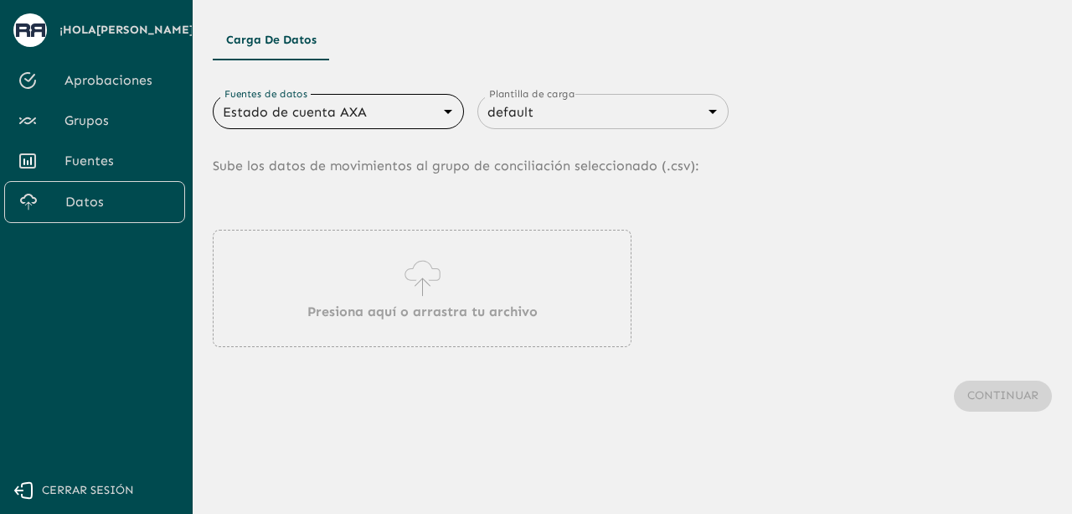
click at [392, 278] on div "Presiona aquí o arrastra tu archivo" at bounding box center [422, 288] width 419 height 117
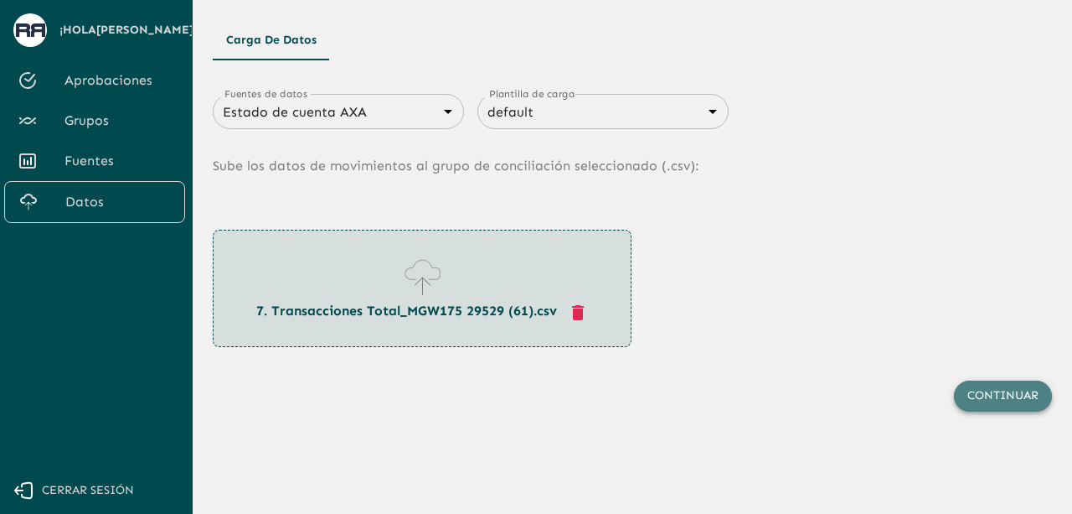
click at [994, 385] on button "Continuar" at bounding box center [1003, 395] width 98 height 31
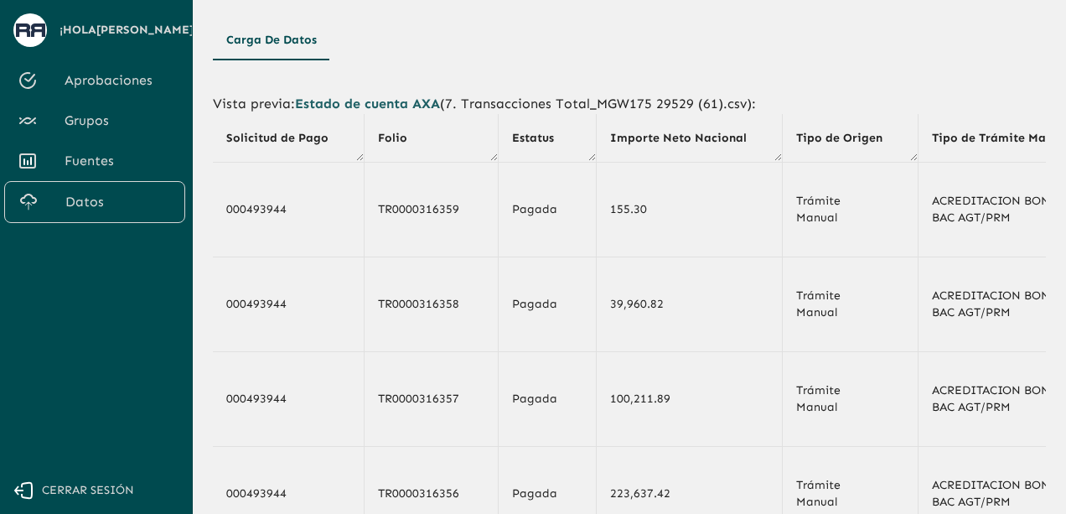
scroll to position [328, 0]
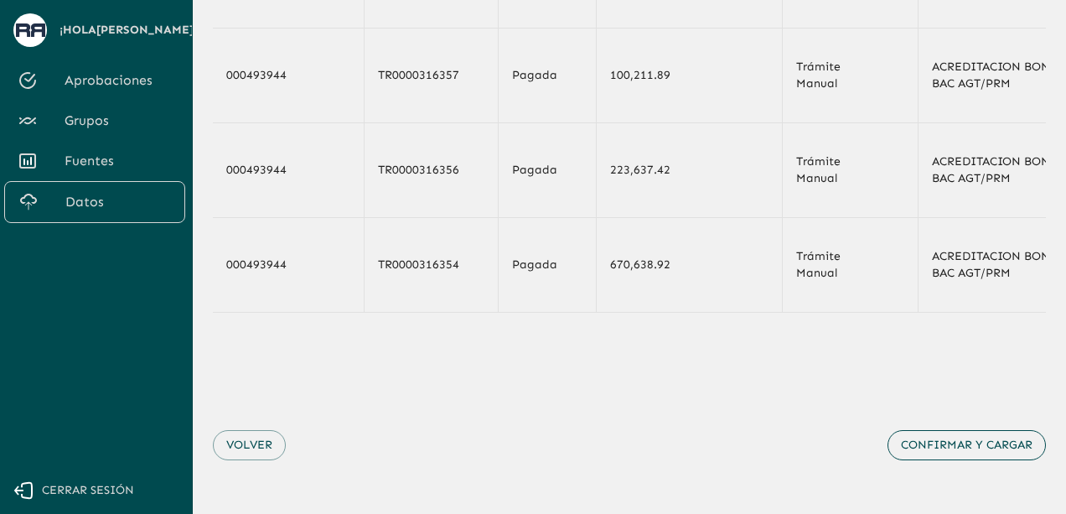
click at [970, 453] on button "Confirmar y cargar" at bounding box center [966, 445] width 158 height 31
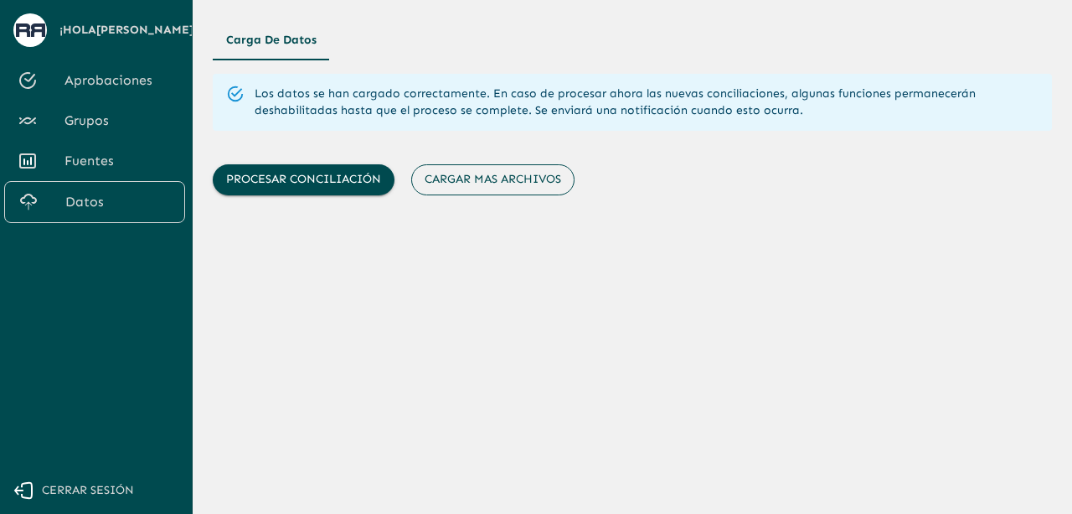
click at [484, 183] on button "Cargar mas archivos" at bounding box center [492, 179] width 163 height 31
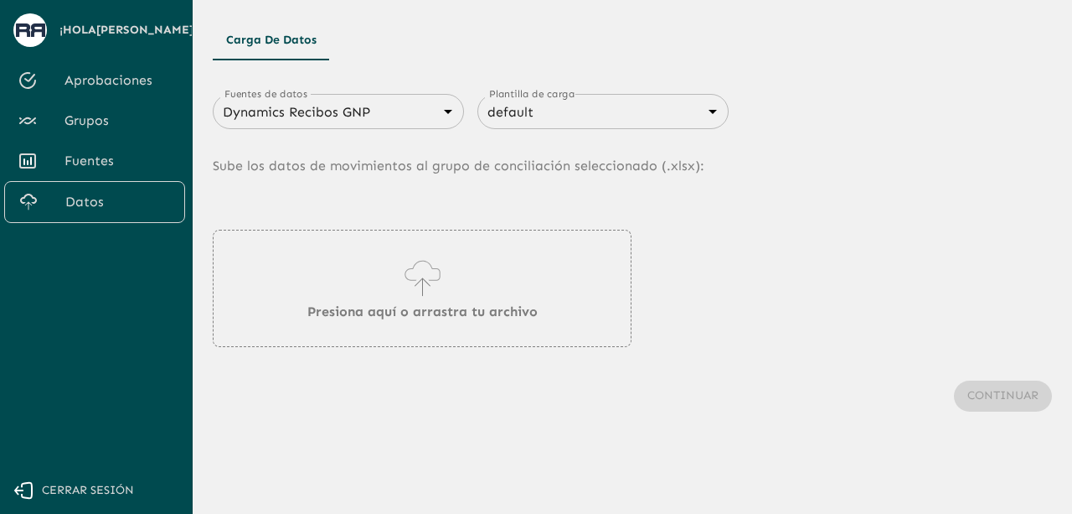
click at [390, 101] on body "Se están procesando los movimientos. Algunas acciones permanecerán deshabilitad…" at bounding box center [536, 257] width 1072 height 514
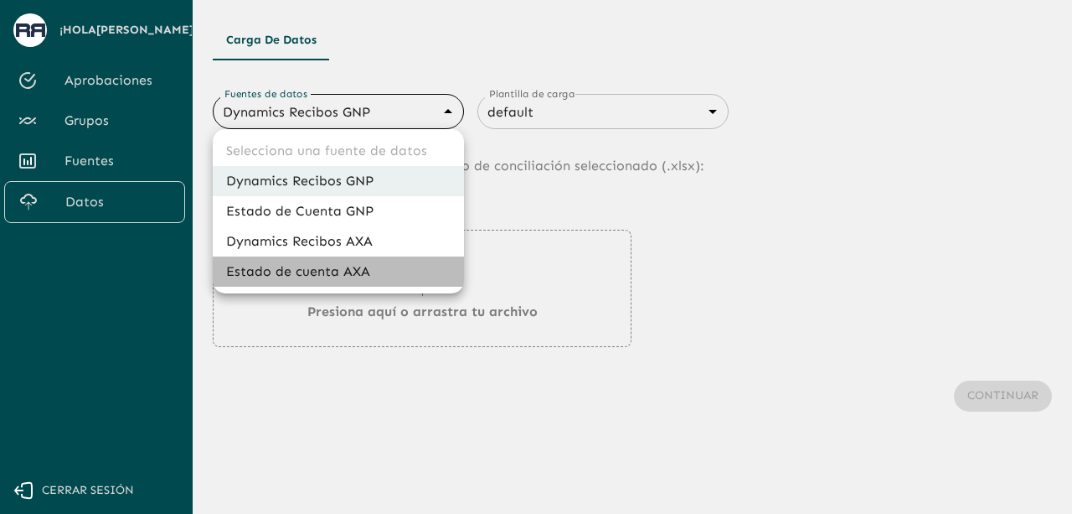
click at [354, 269] on li "Estado de cuenta AXA" at bounding box center [338, 271] width 251 height 30
type input "688d3623321e4b428189379d"
type input "688d3627321e4b42818937a0"
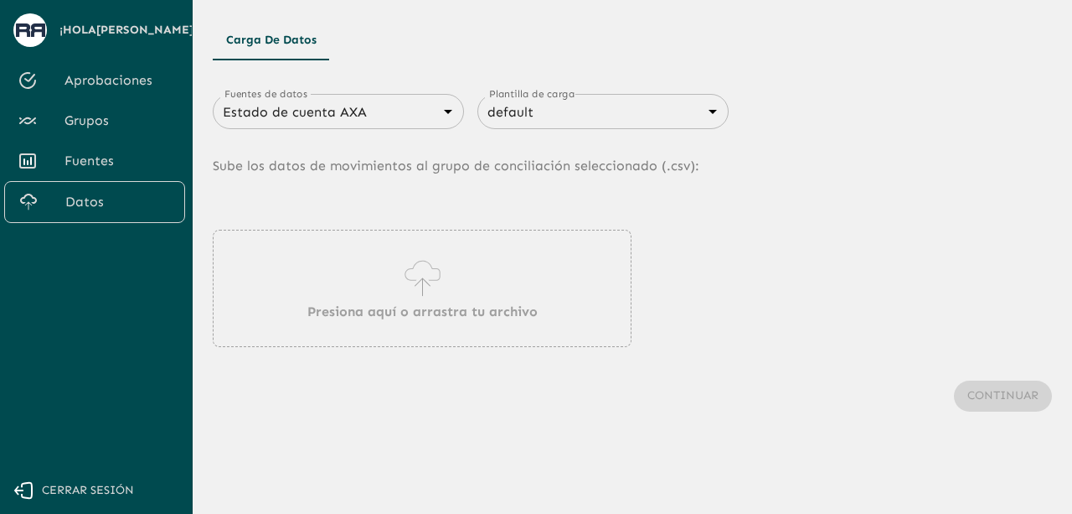
click at [419, 276] on icon at bounding box center [423, 278] width 48 height 47
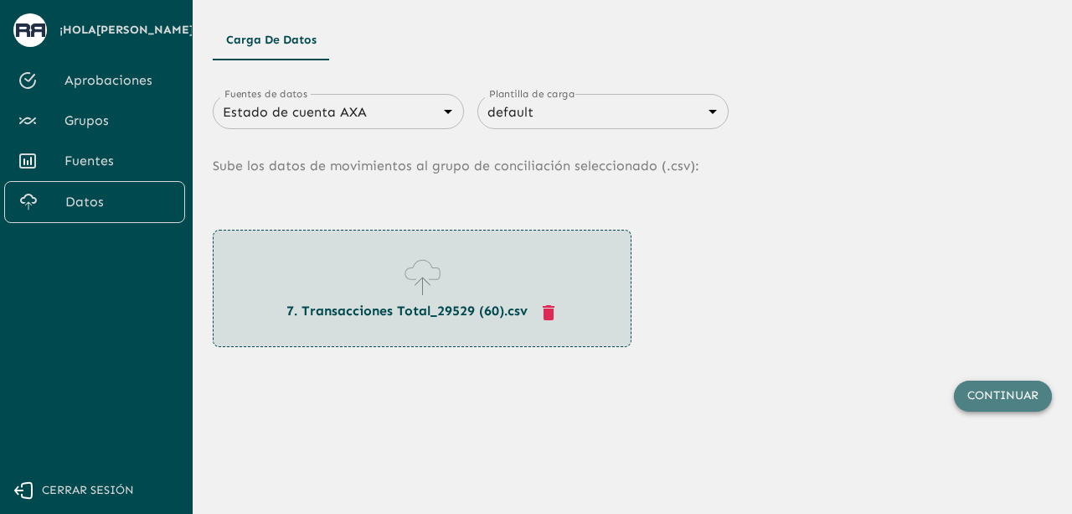
click at [977, 400] on button "Continuar" at bounding box center [1003, 395] width 98 height 31
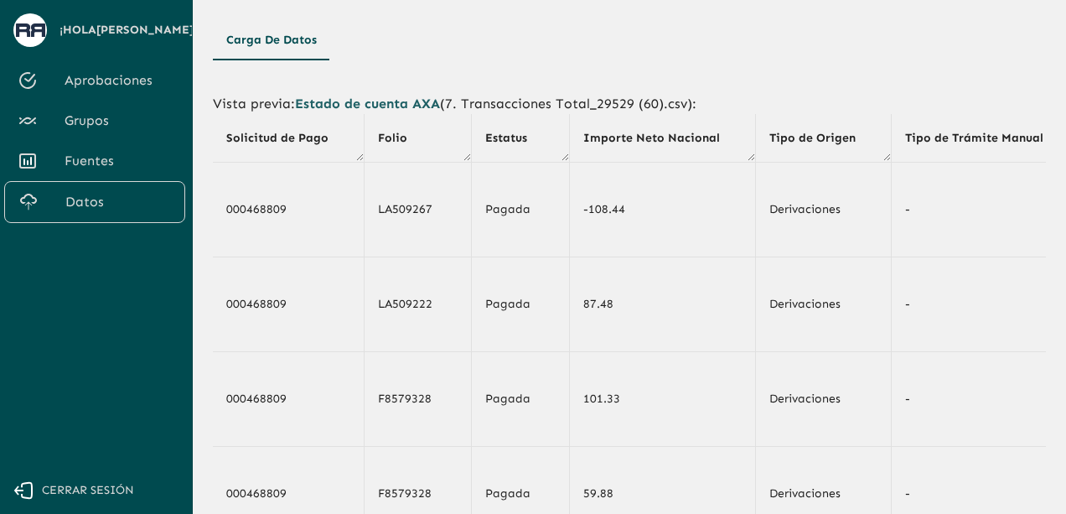
scroll to position [328, 0]
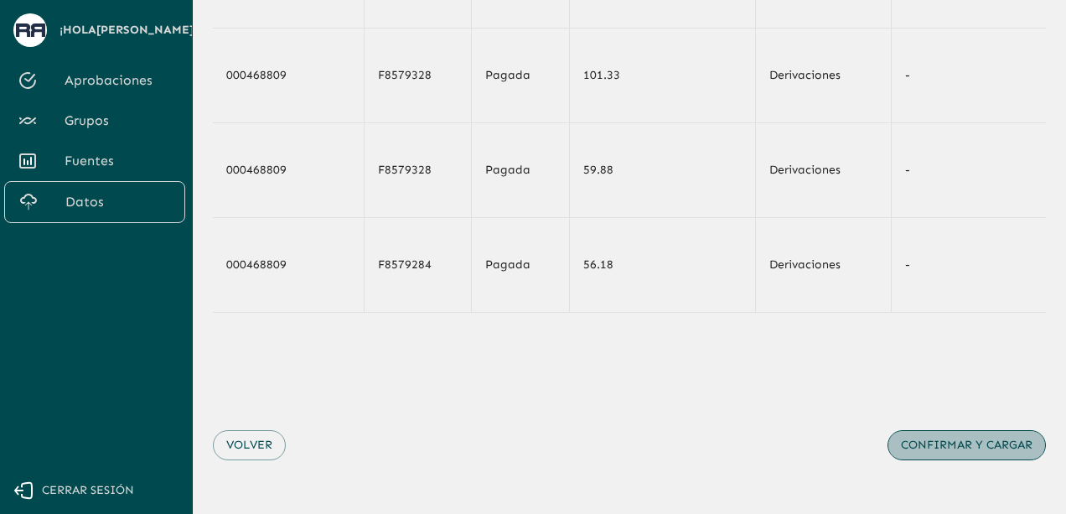
click at [967, 441] on button "Confirmar y cargar" at bounding box center [966, 445] width 158 height 31
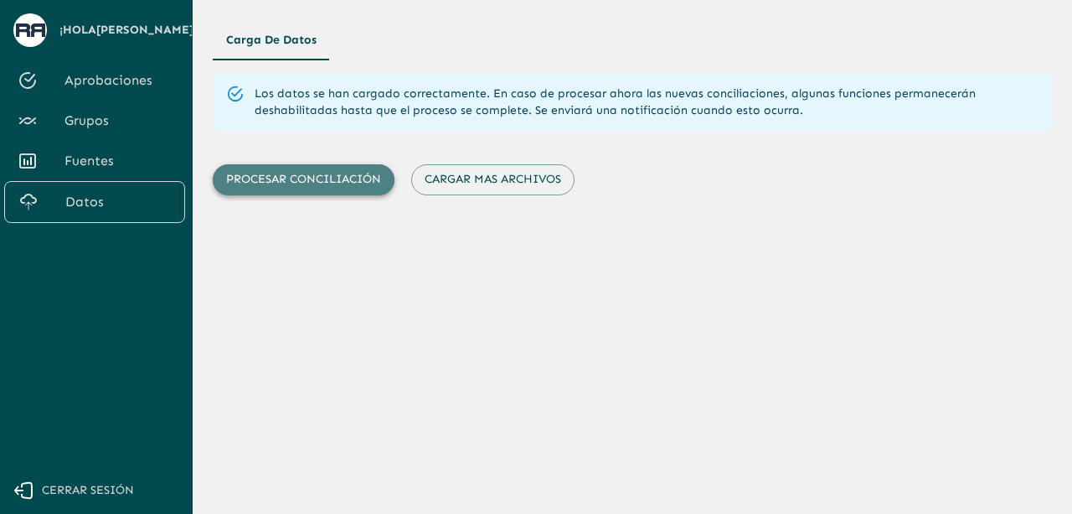
click at [337, 182] on button "Procesar conciliación" at bounding box center [304, 179] width 182 height 31
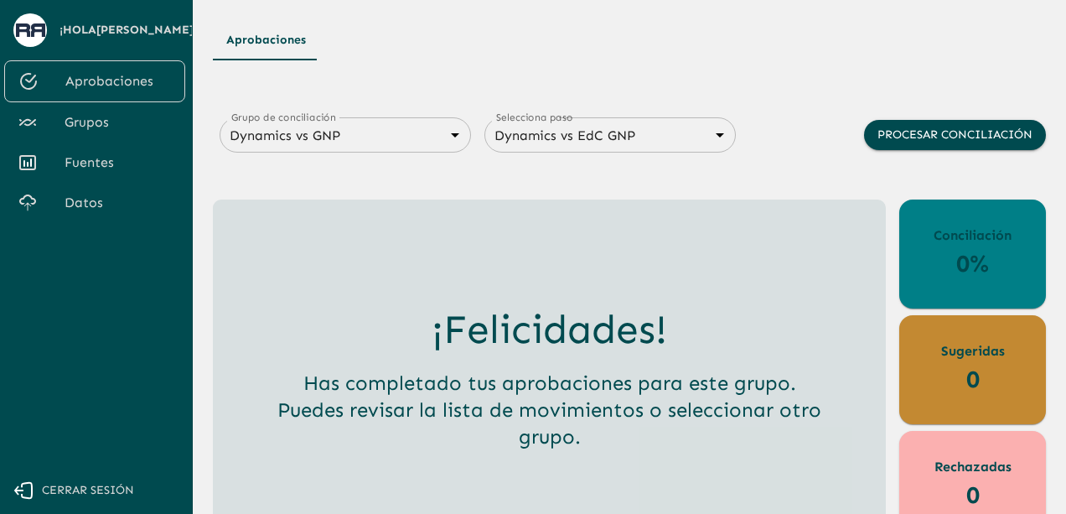
click at [449, 152] on div "Dynamics vs GNP 6848843415205559d9cb70b5 Grupo de conciliación" at bounding box center [344, 134] width 251 height 35
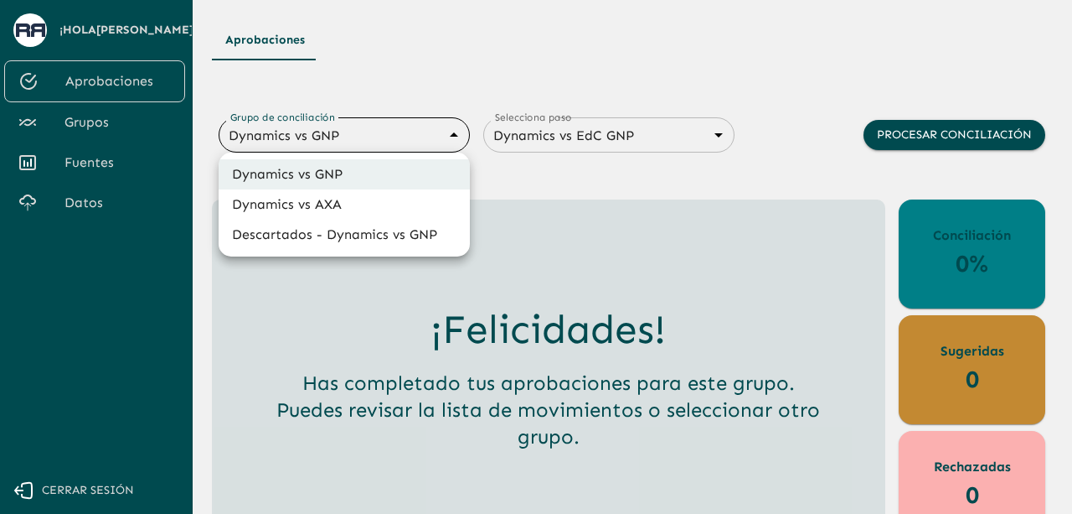
click at [438, 134] on body "Se están procesando los movimientos. Algunas acciones permanecerán deshabilitad…" at bounding box center [536, 257] width 1072 height 514
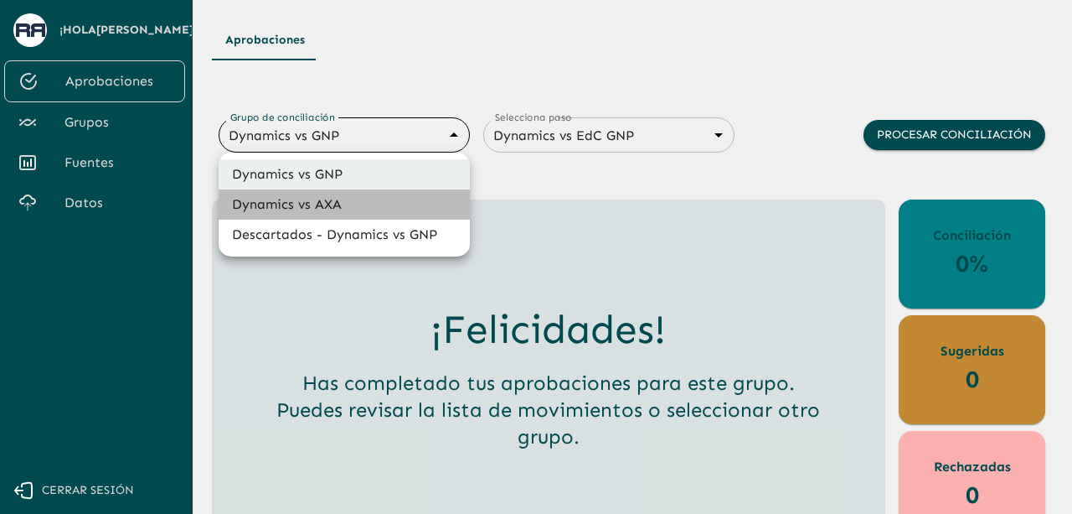
click at [355, 212] on li "Dynamics vs AXA" at bounding box center [344, 204] width 251 height 30
type input "688d0fb445366dcf85fc95f2"
type input "688d222080ad215155b0dc6c"
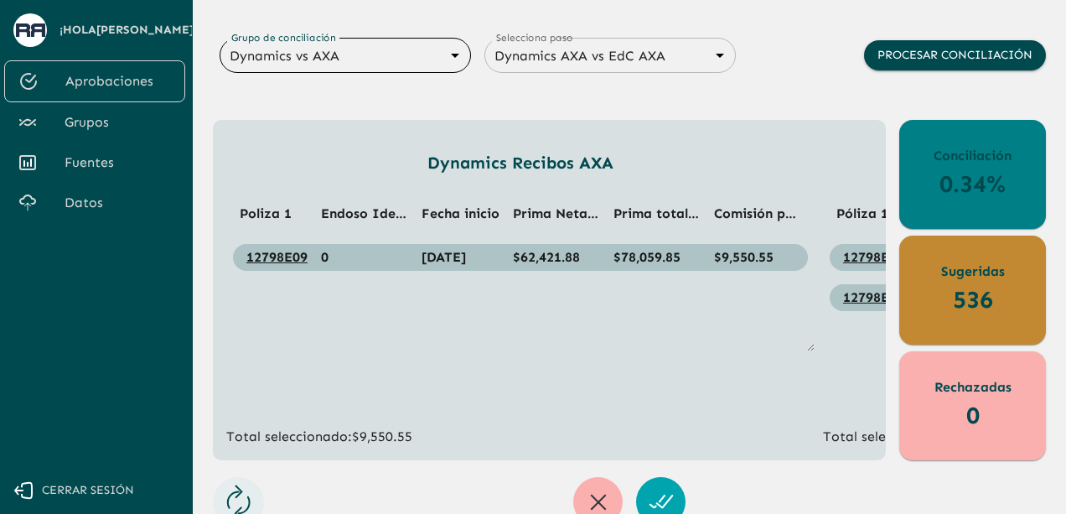
scroll to position [78, 0]
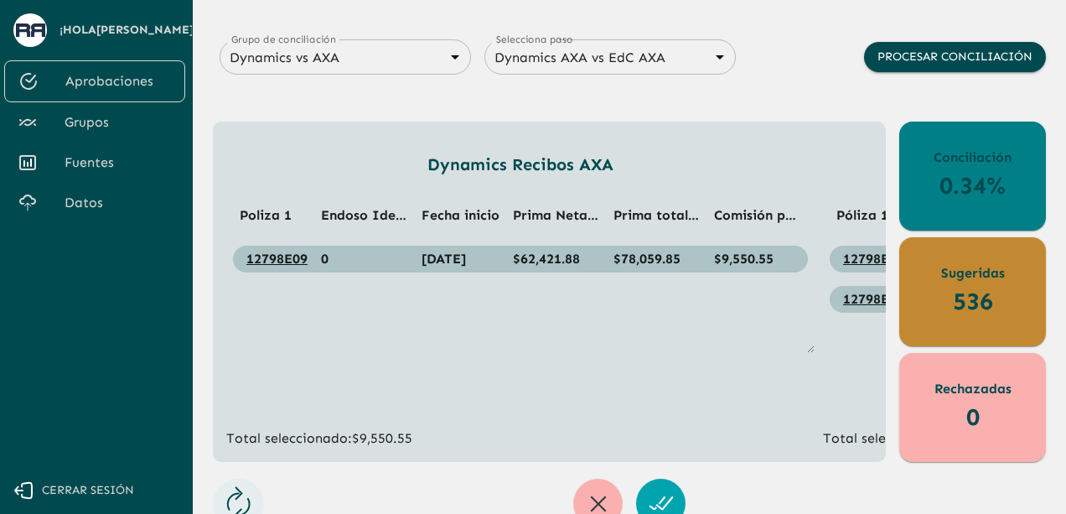
drag, startPoint x: 399, startPoint y: 462, endPoint x: 444, endPoint y: 462, distance: 45.2
click at [444, 462] on div "Aprobaciones Grupo de conciliación Dynamics vs AXA 688d0fb445366dcf85fc95f2 Gru…" at bounding box center [629, 235] width 833 height 586
click at [465, 452] on div "Dynamics Recibos AXA Poliza 1 Endoso Identificado Fecha inicio Prima [PERSON_NA…" at bounding box center [549, 291] width 673 height 340
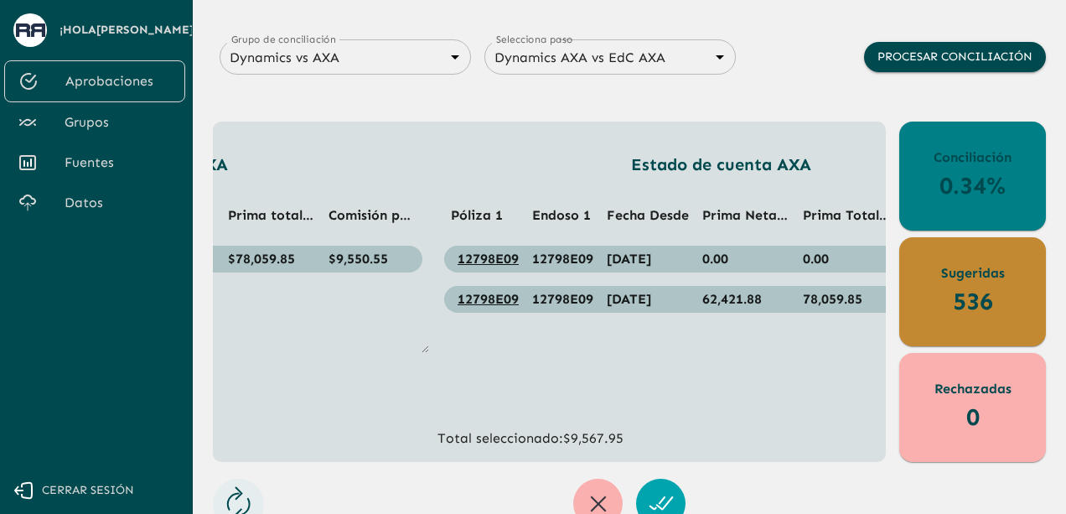
scroll to position [0, 386]
drag, startPoint x: 695, startPoint y: 301, endPoint x: 753, endPoint y: 302, distance: 57.8
click at [753, 302] on td "62,421.88" at bounding box center [744, 299] width 101 height 27
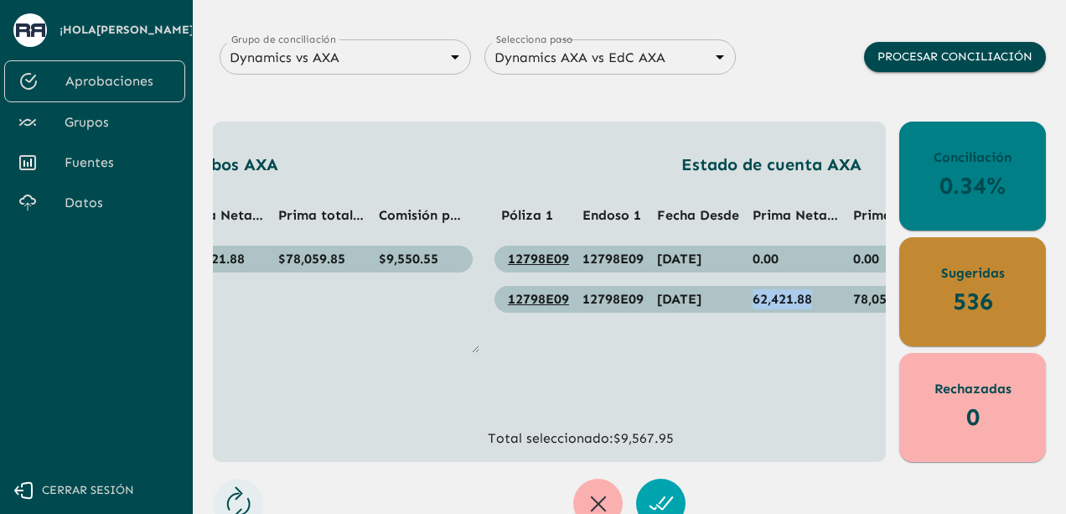
scroll to position [0, 354]
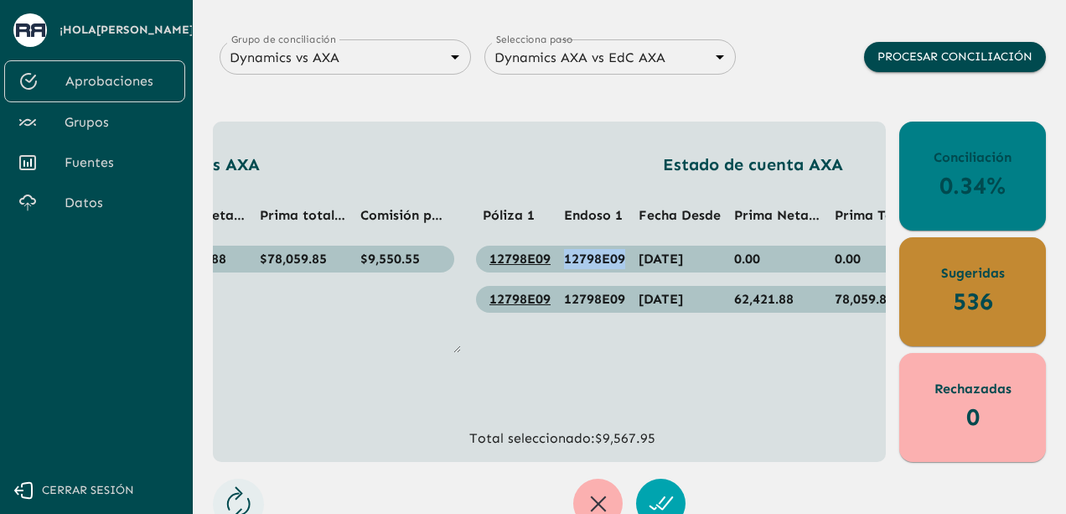
drag, startPoint x: 556, startPoint y: 259, endPoint x: 622, endPoint y: 255, distance: 65.5
click at [622, 255] on td "12798E09" at bounding box center [594, 258] width 75 height 27
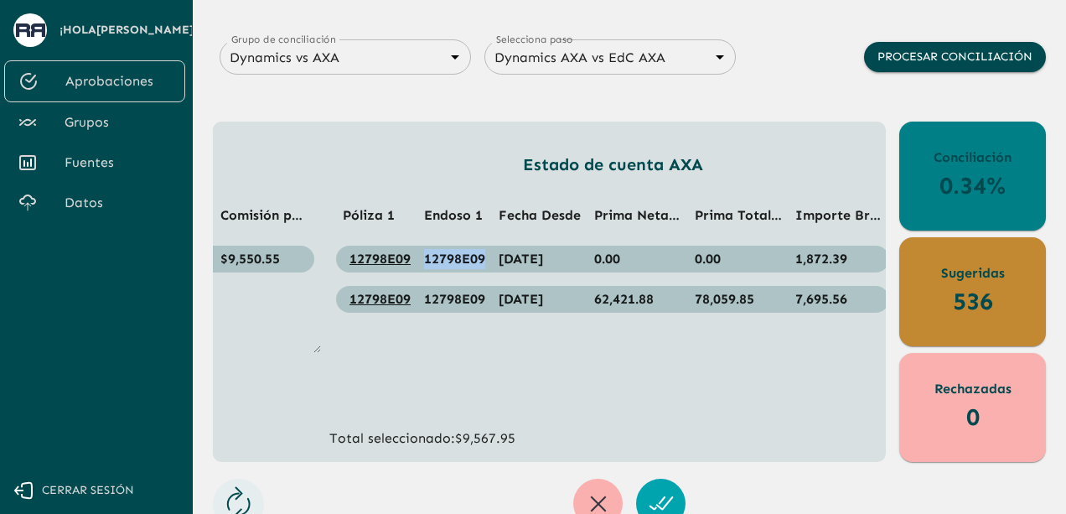
scroll to position [0, 495]
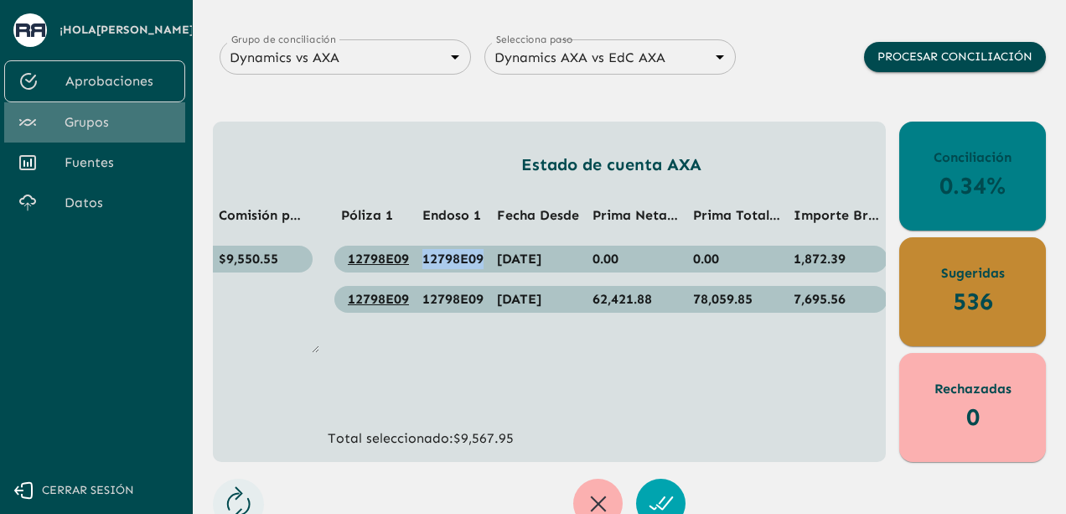
click at [82, 123] on span "Grupos" at bounding box center [118, 122] width 107 height 20
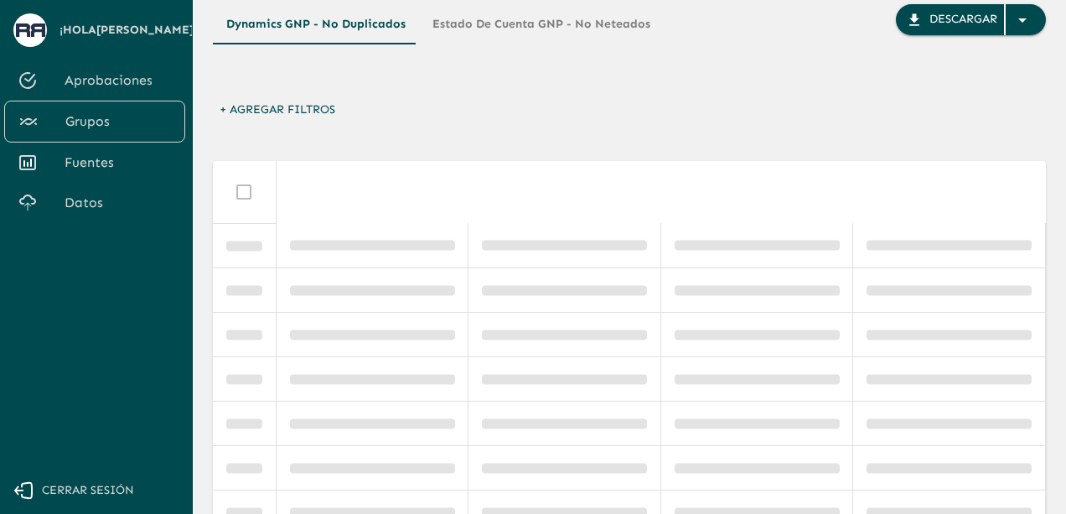
click at [108, 85] on span "Aprobaciones" at bounding box center [118, 80] width 107 height 20
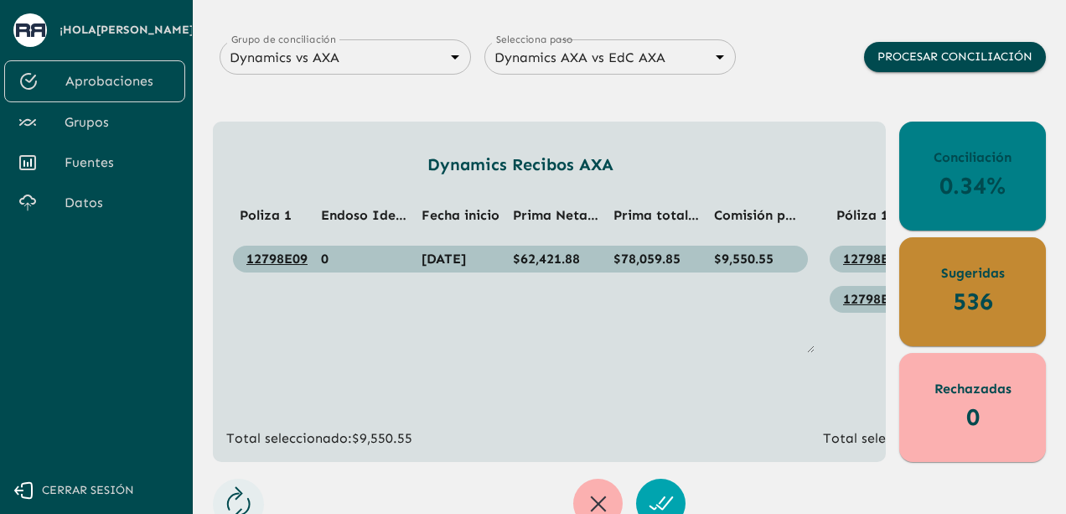
type input "6848843415205559d9cb70b5"
type input "68487f30547a47458232f6ec"
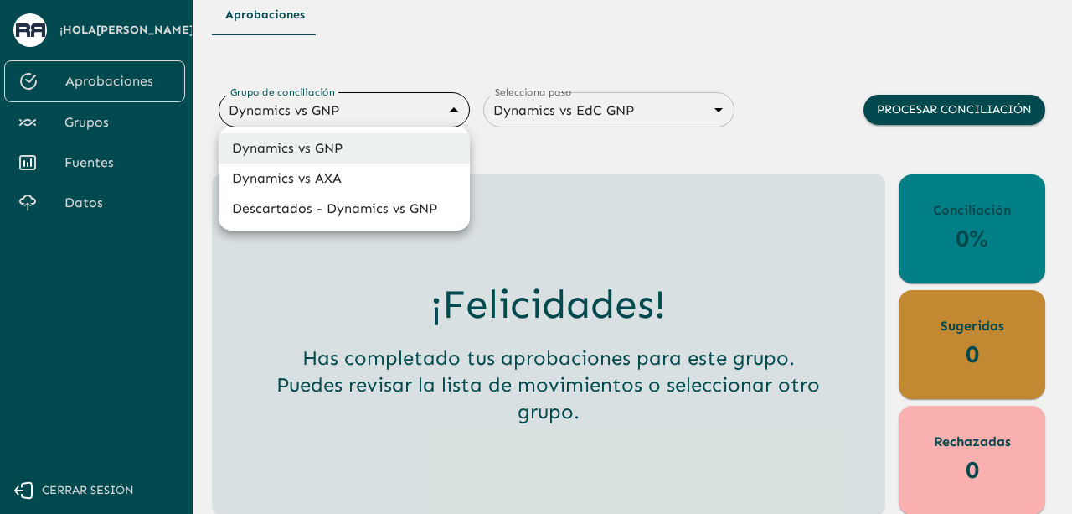
click at [390, 115] on body "Se están procesando los movimientos. Algunas acciones permanecerán deshabilitad…" at bounding box center [536, 232] width 1072 height 514
click at [351, 185] on li "Dynamics vs AXA" at bounding box center [344, 178] width 251 height 30
type input "688d0fb445366dcf85fc95f2"
type input "688d222080ad215155b0dc6c"
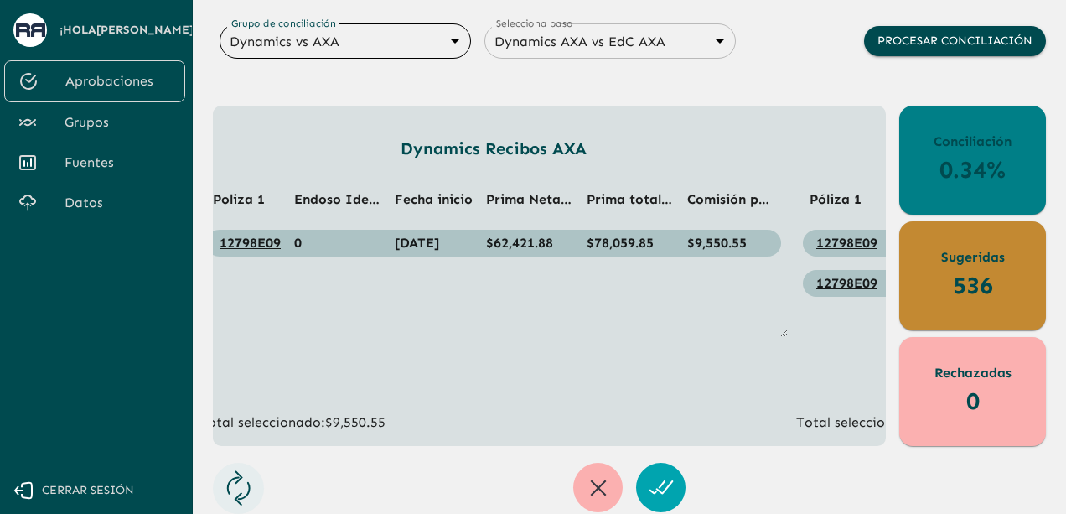
scroll to position [0, 0]
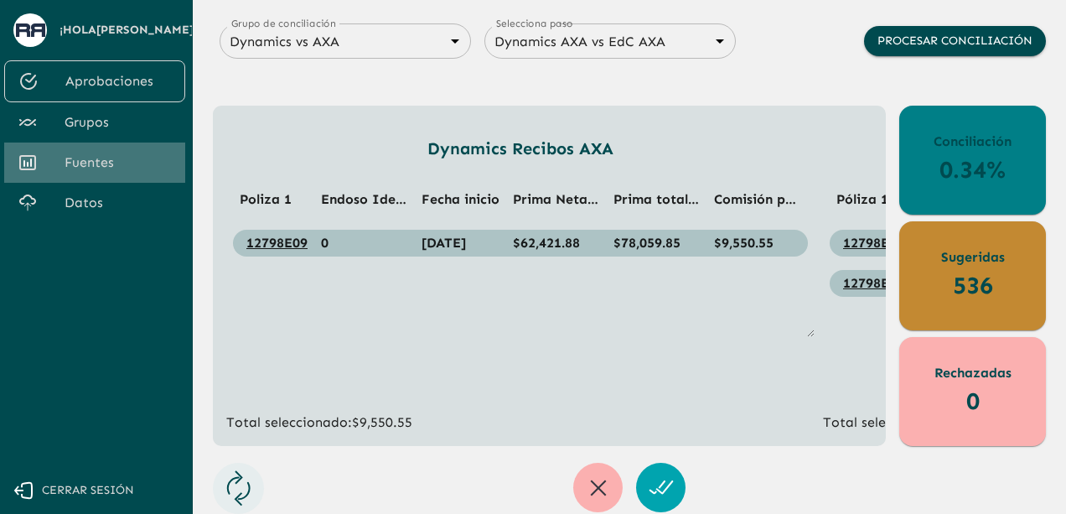
click at [100, 155] on span "Fuentes" at bounding box center [118, 162] width 107 height 20
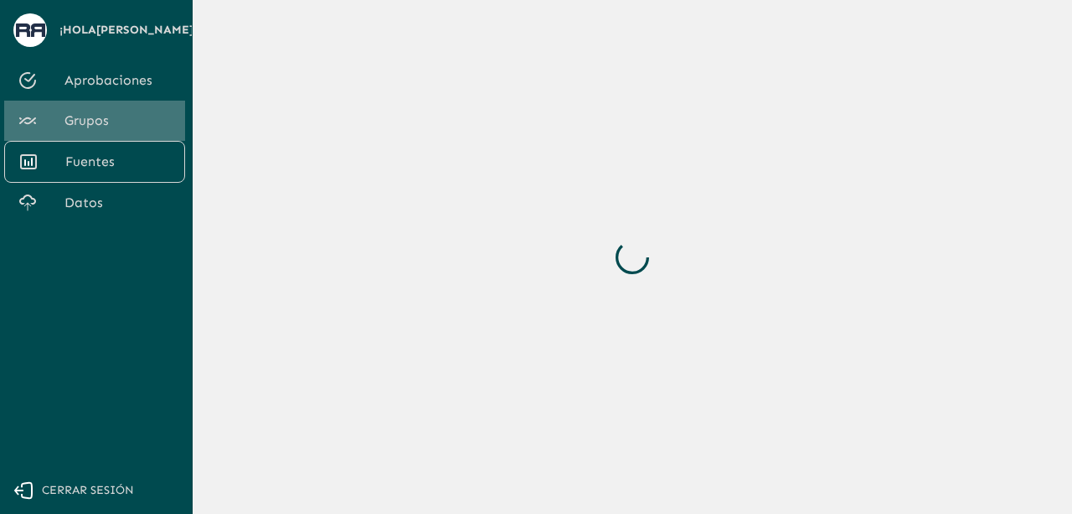
click at [127, 119] on span "Grupos" at bounding box center [118, 121] width 107 height 20
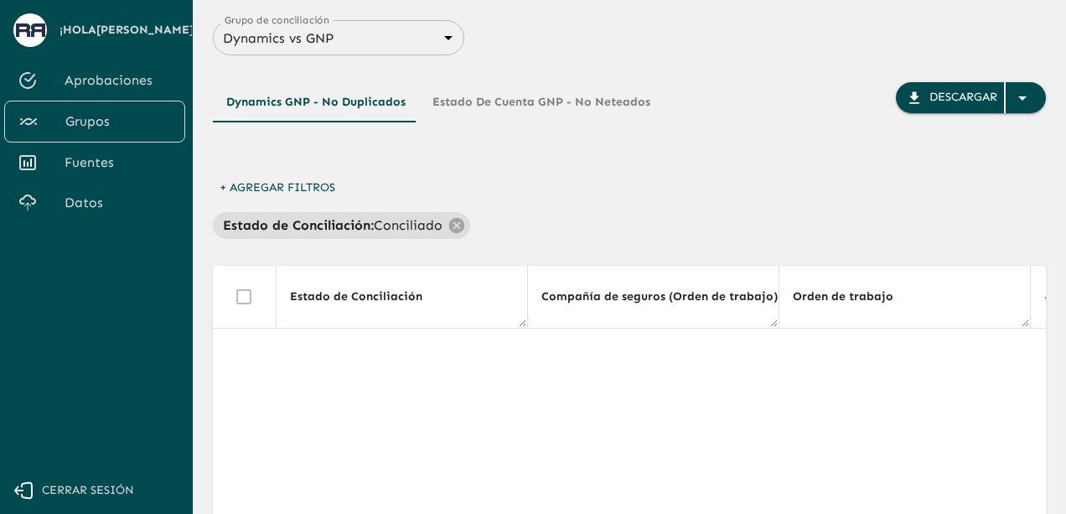
click at [396, 46] on body "Se están procesando los movimientos. Algunas acciones permanecerán deshabilitad…" at bounding box center [533, 257] width 1066 height 514
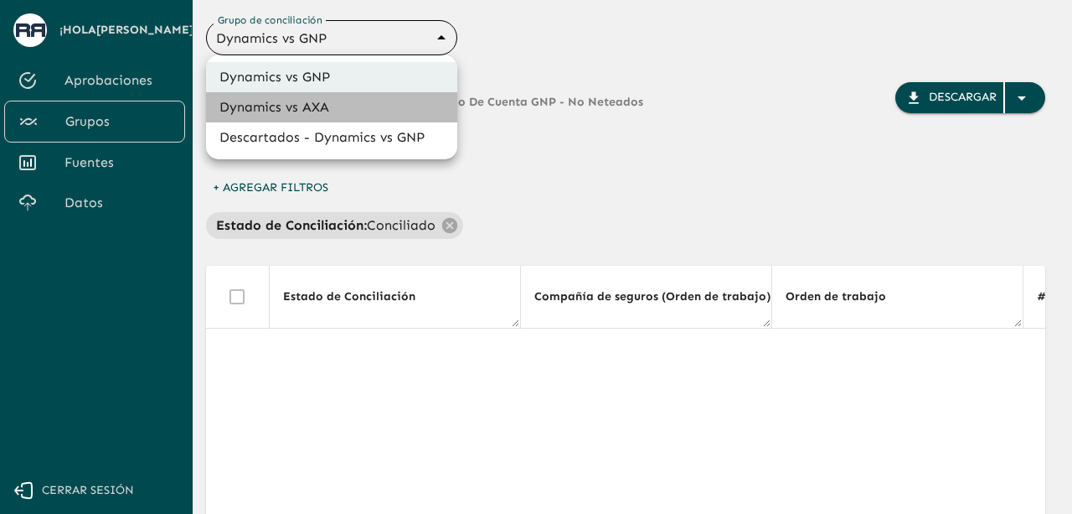
click at [328, 106] on li "Dynamics vs AXA" at bounding box center [331, 107] width 251 height 30
type input "688d0fb445366dcf85fc95f2"
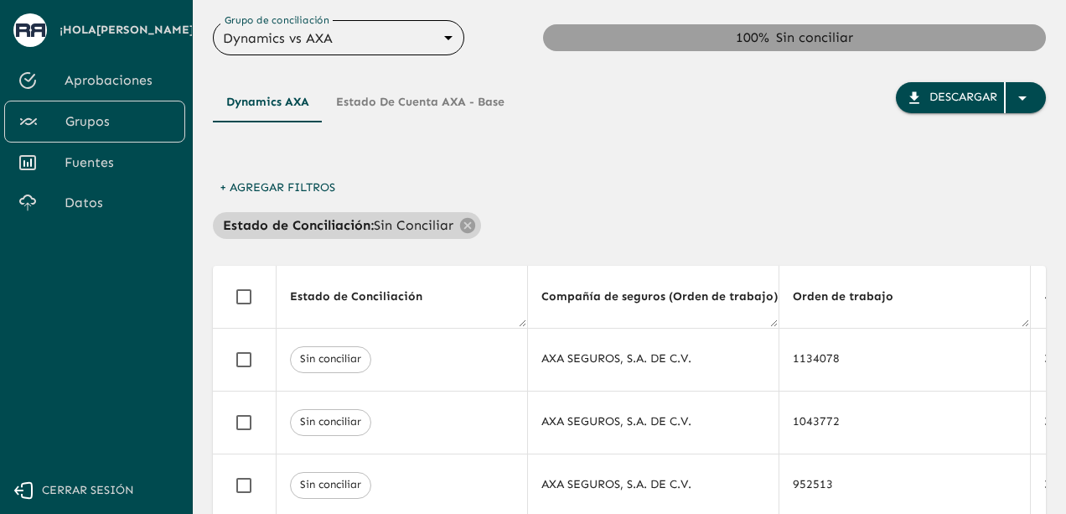
click at [379, 230] on p "Sin Conciliar" at bounding box center [414, 225] width 80 height 20
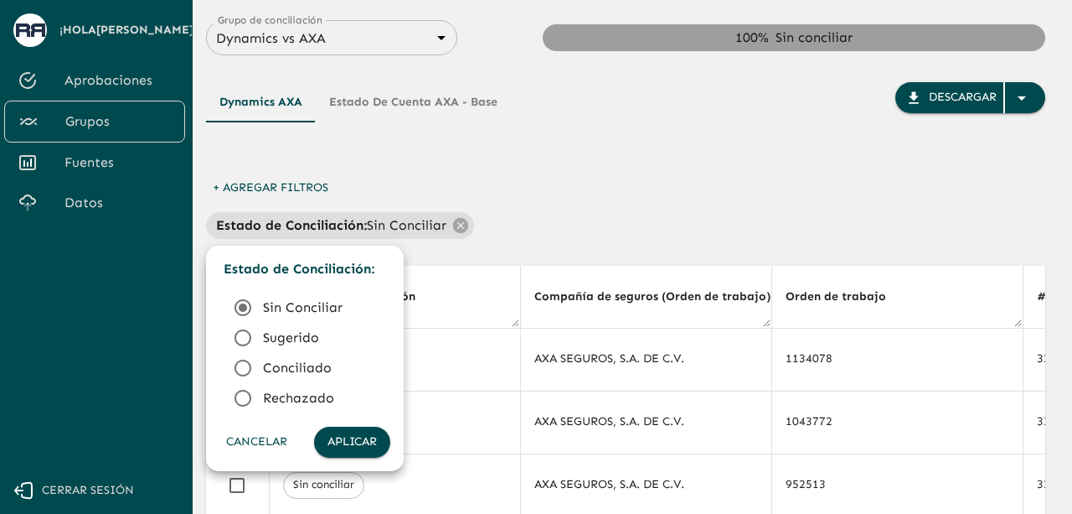
click at [245, 339] on icon at bounding box center [243, 338] width 20 height 20
click at [343, 435] on button "Aplicar" at bounding box center [352, 441] width 76 height 31
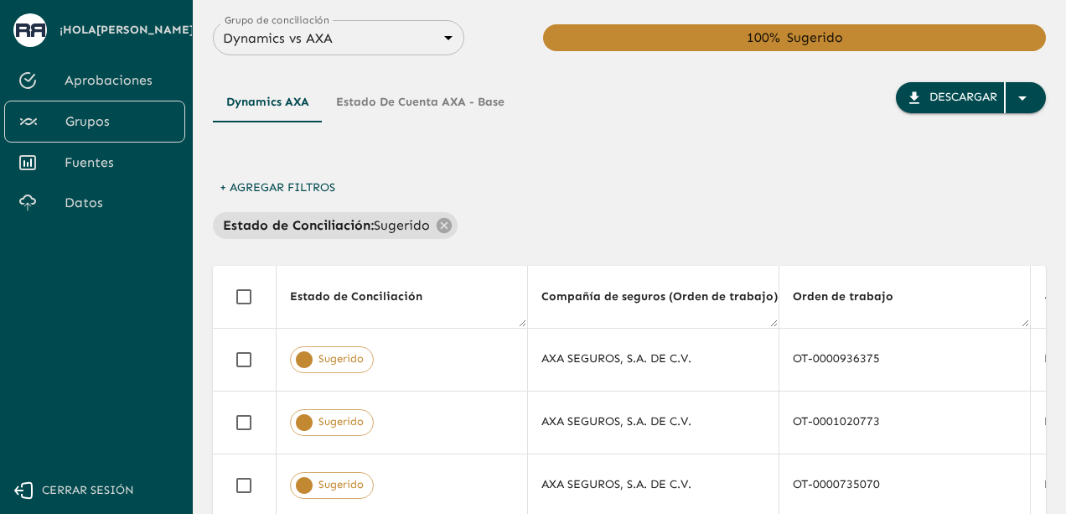
click at [691, 240] on div "Dynamics AXA Estado de cuenta AXA - Base Descargar + Agregar Filtros Estado de …" at bounding box center [629, 512] width 833 height 914
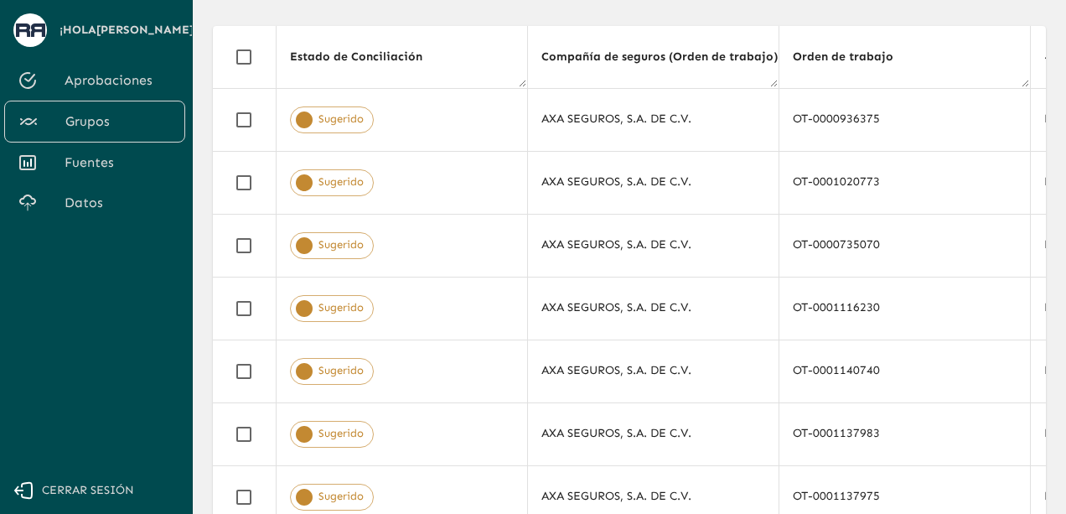
scroll to position [262, 0]
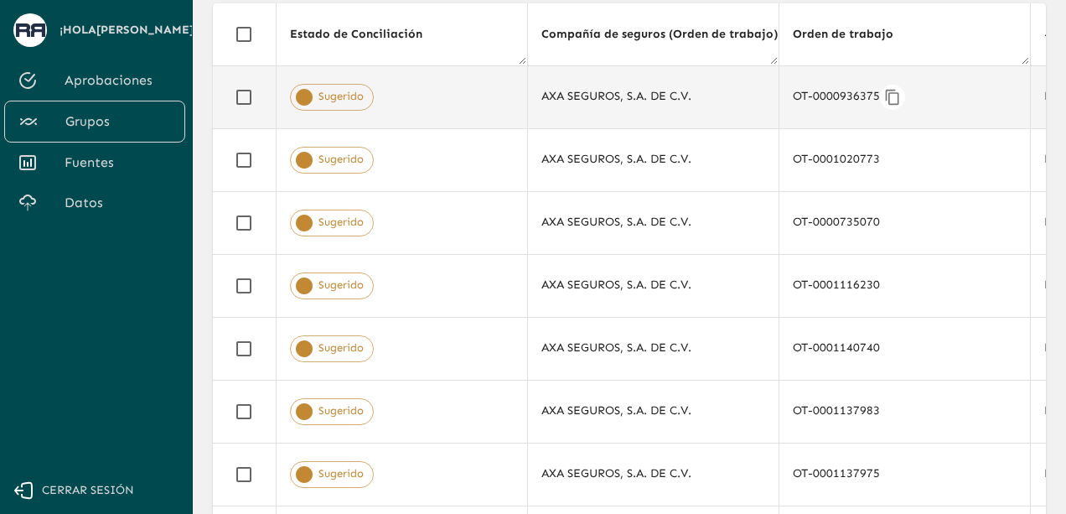
click at [954, 91] on div "OT-0000936375" at bounding box center [904, 97] width 224 height 25
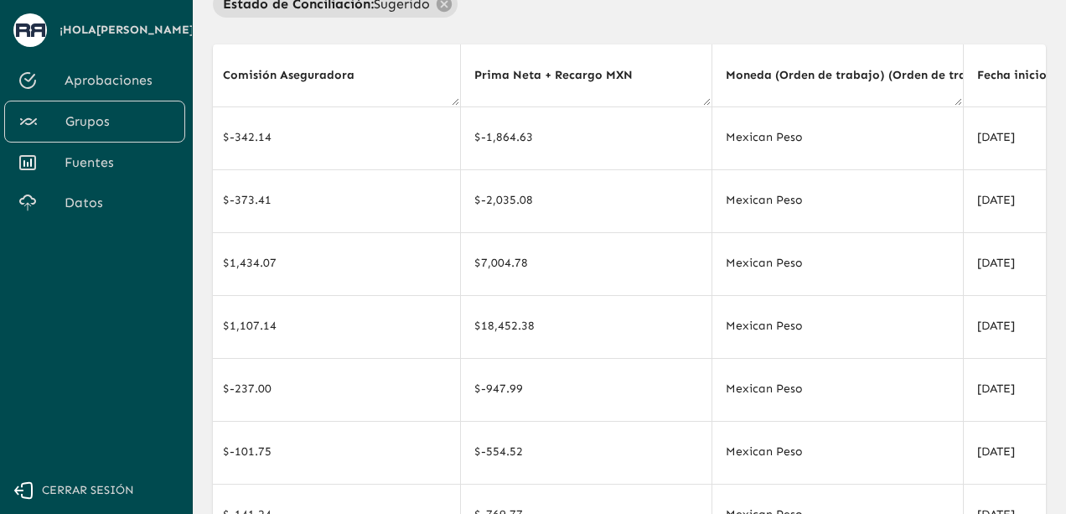
scroll to position [213, 0]
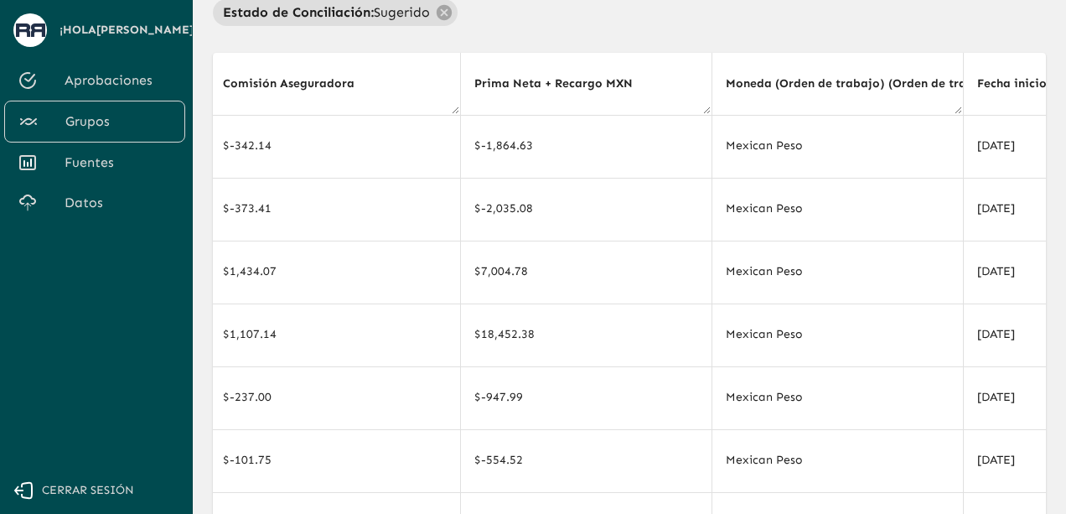
click at [657, 73] on th "Prima Neta + Recargo MXN" at bounding box center [585, 84] width 251 height 63
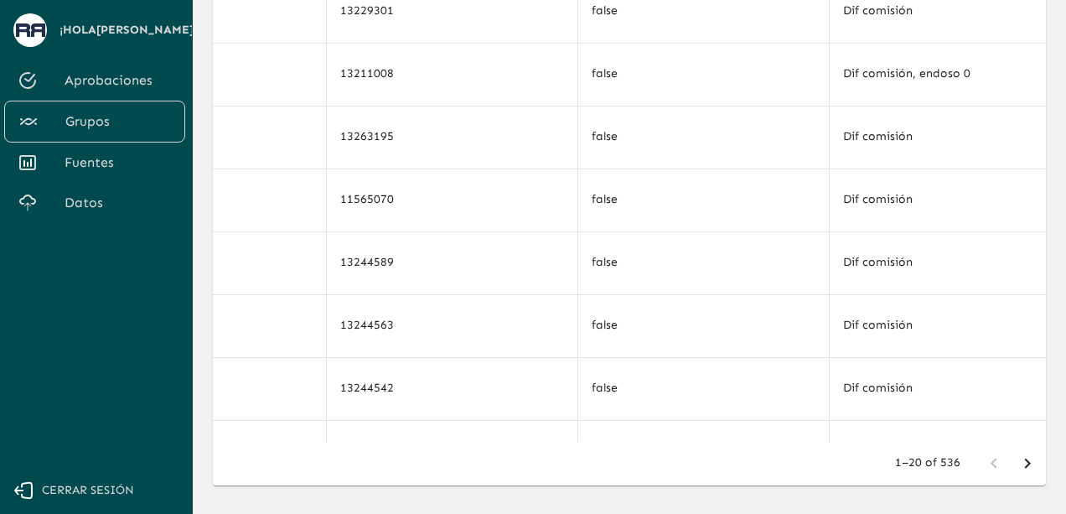
scroll to position [455, 0]
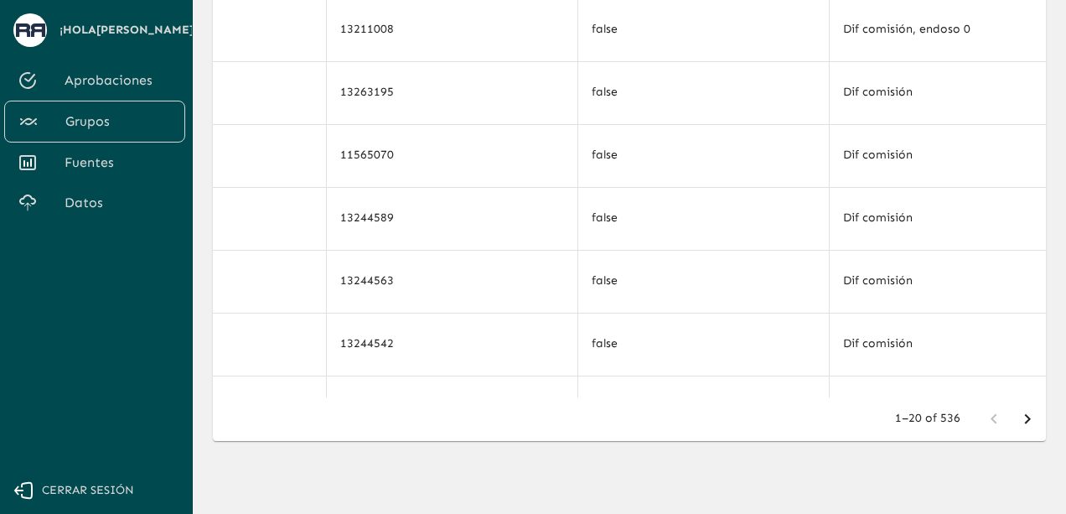
click at [978, 397] on div "1–20 of 536" at bounding box center [629, 419] width 833 height 44
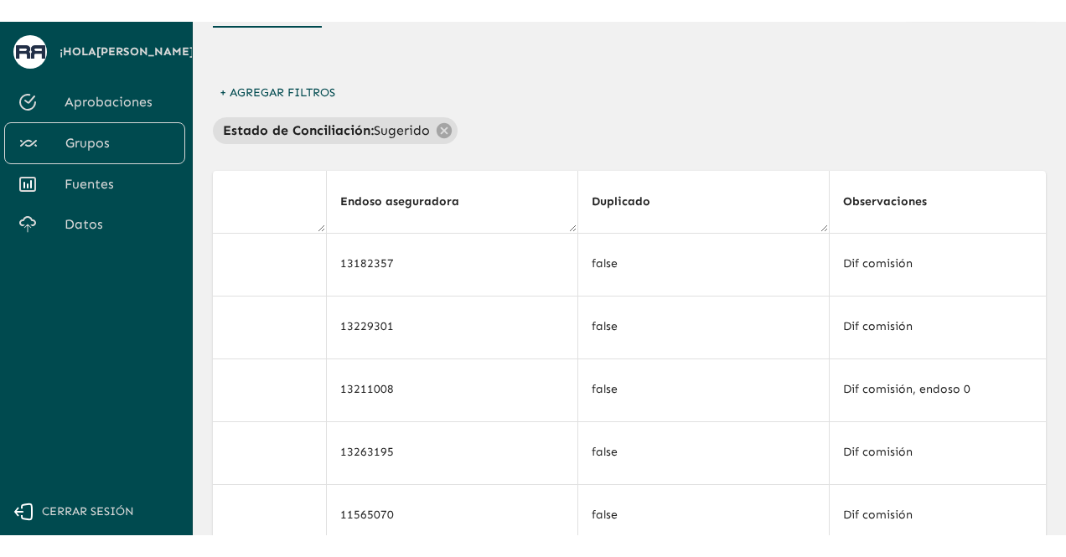
scroll to position [0, 0]
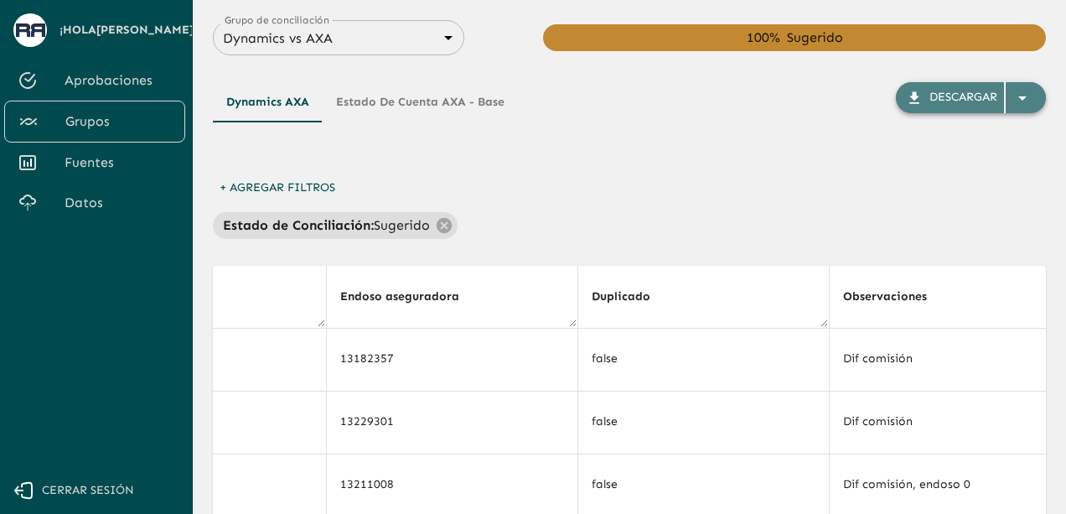
click at [922, 90] on icon "button" at bounding box center [914, 98] width 17 height 17
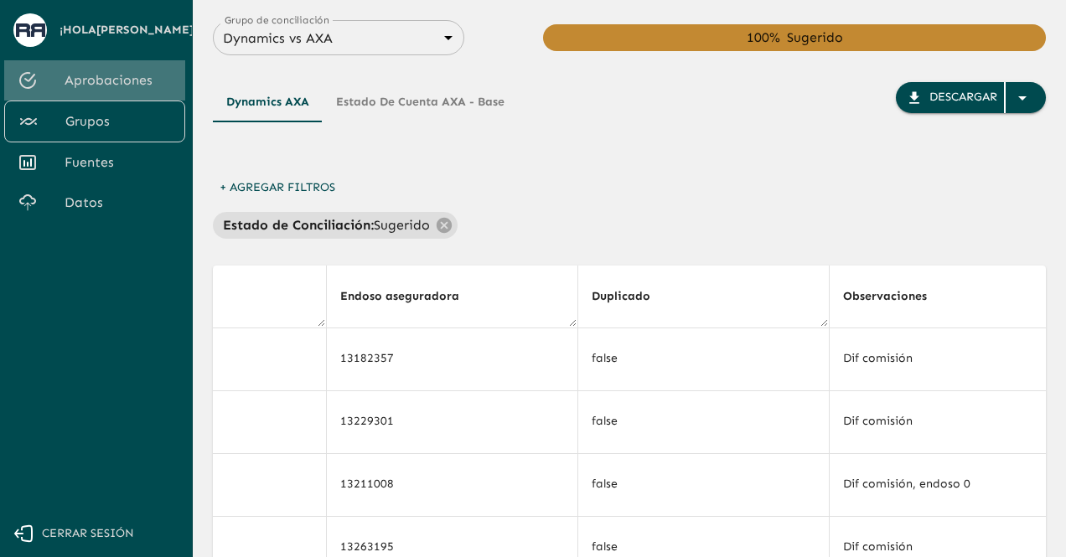
click at [90, 76] on span "Aprobaciones" at bounding box center [118, 80] width 107 height 20
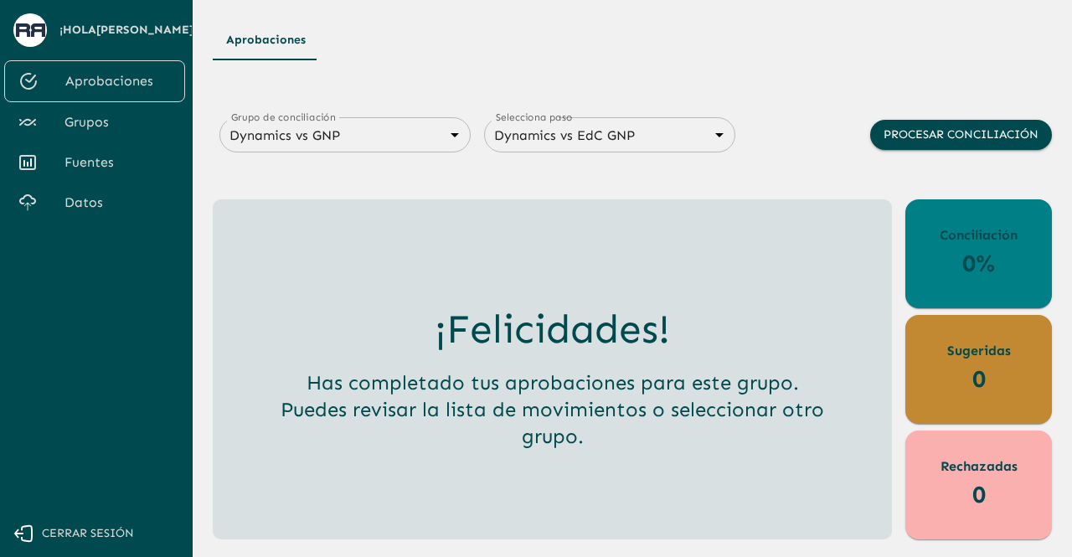
click at [364, 108] on div "Aprobaciones Grupo de conciliación Dynamics vs GNP 6848843415205559d9cb70b5 Gru…" at bounding box center [632, 279] width 839 height 519
click at [368, 133] on body "Se están procesando los movimientos. Algunas acciones permanecerán deshabilitad…" at bounding box center [536, 278] width 1072 height 557
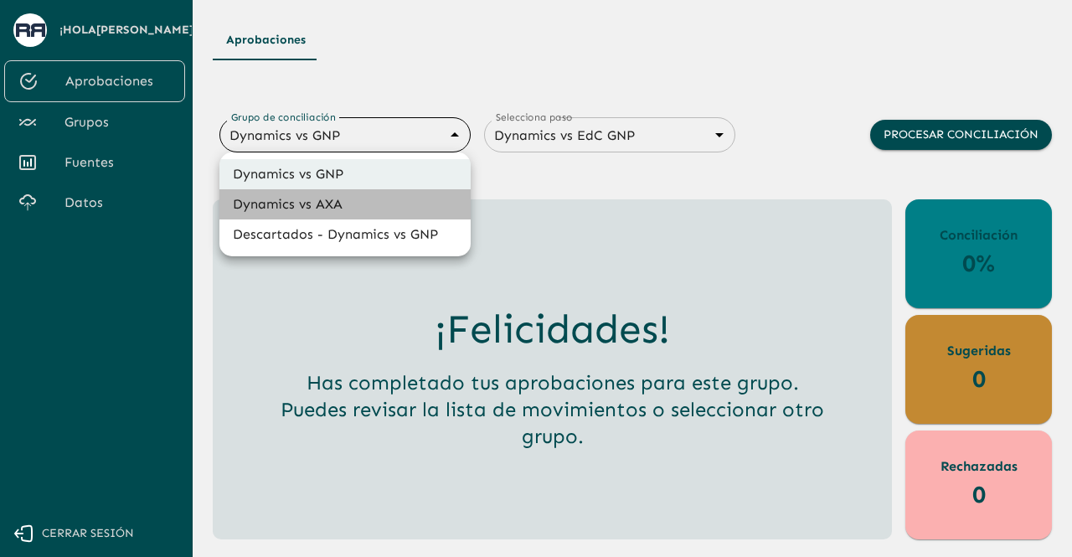
click at [354, 201] on li "Dynamics vs AXA" at bounding box center [344, 204] width 251 height 30
type input "688d0fb445366dcf85fc95f2"
type input "688d222080ad215155b0dc6c"
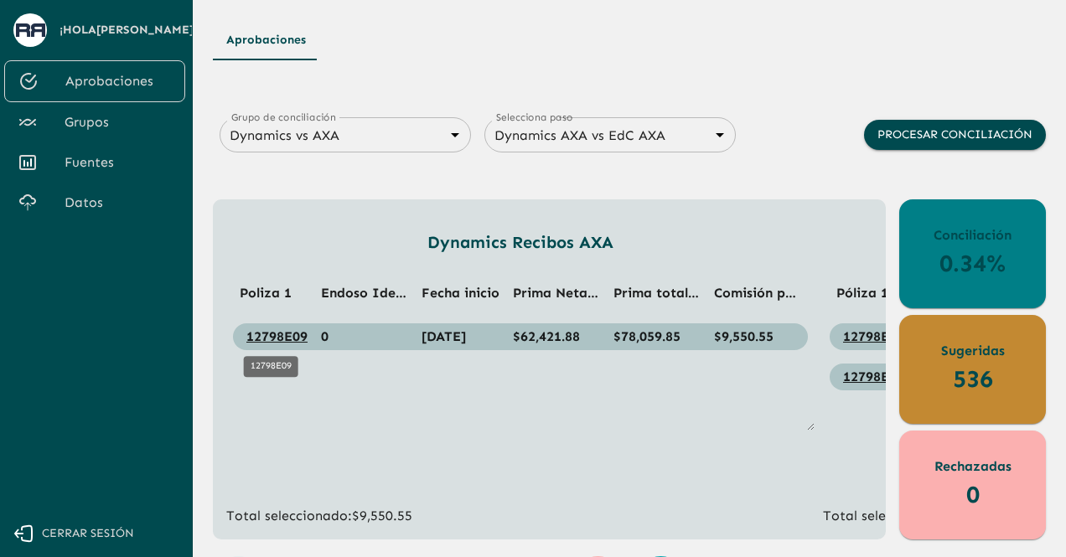
click at [286, 333] on link "12798E09" at bounding box center [276, 336] width 61 height 16
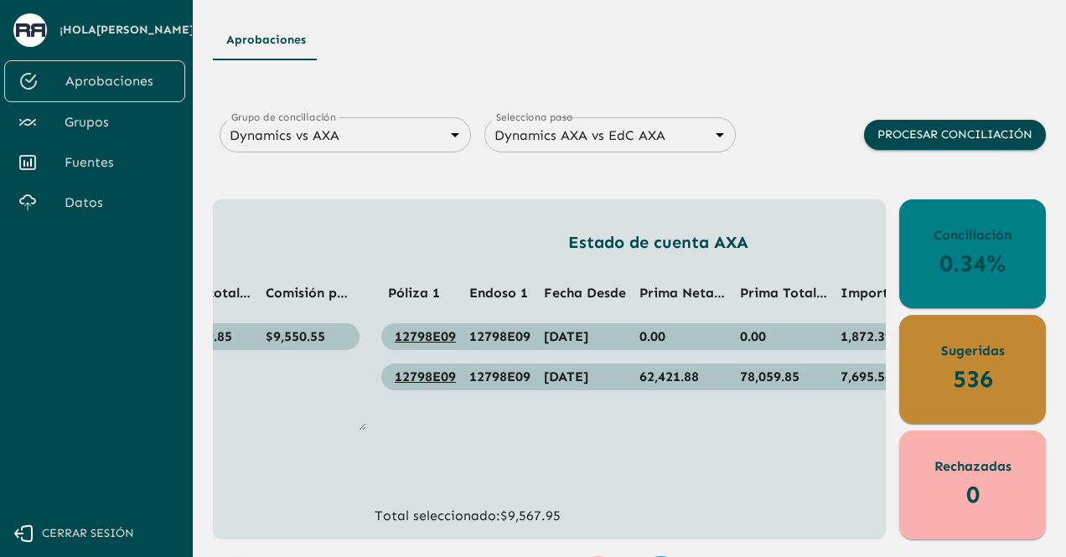
scroll to position [0, 495]
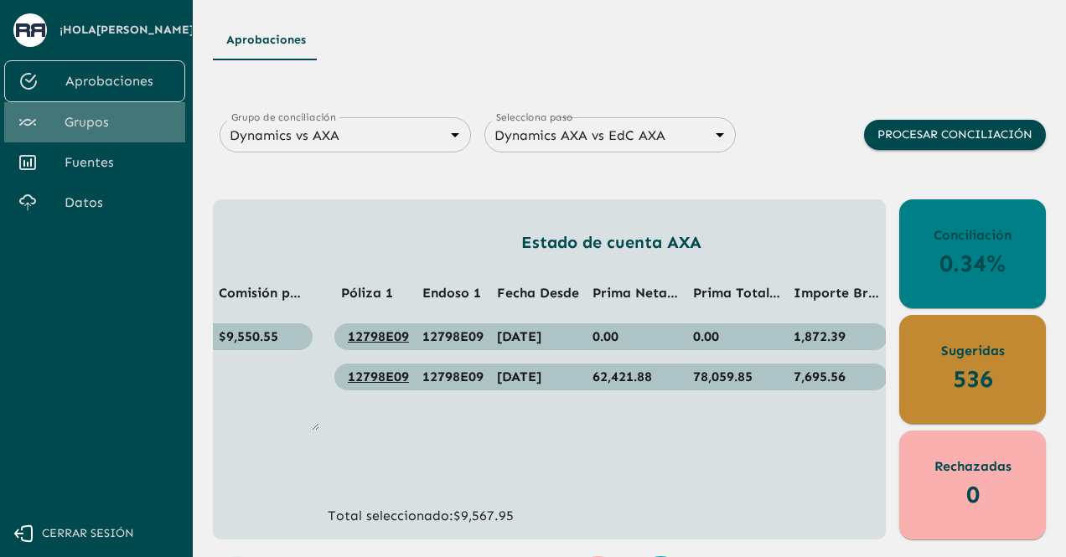
click at [96, 130] on span "Grupos" at bounding box center [118, 122] width 107 height 20
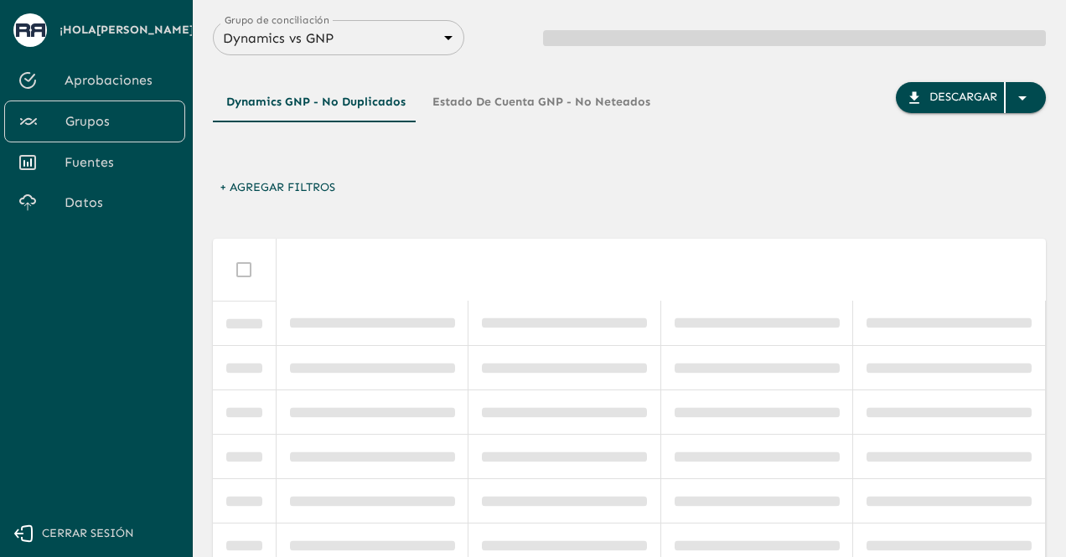
drag, startPoint x: 374, startPoint y: 67, endPoint x: 368, endPoint y: 33, distance: 35.0
click at [368, 33] on div "Grupo de conciliación Dynamics vs GNP 6848843415205559d9cb70b5 Grupo de concili…" at bounding box center [629, 441] width 833 height 843
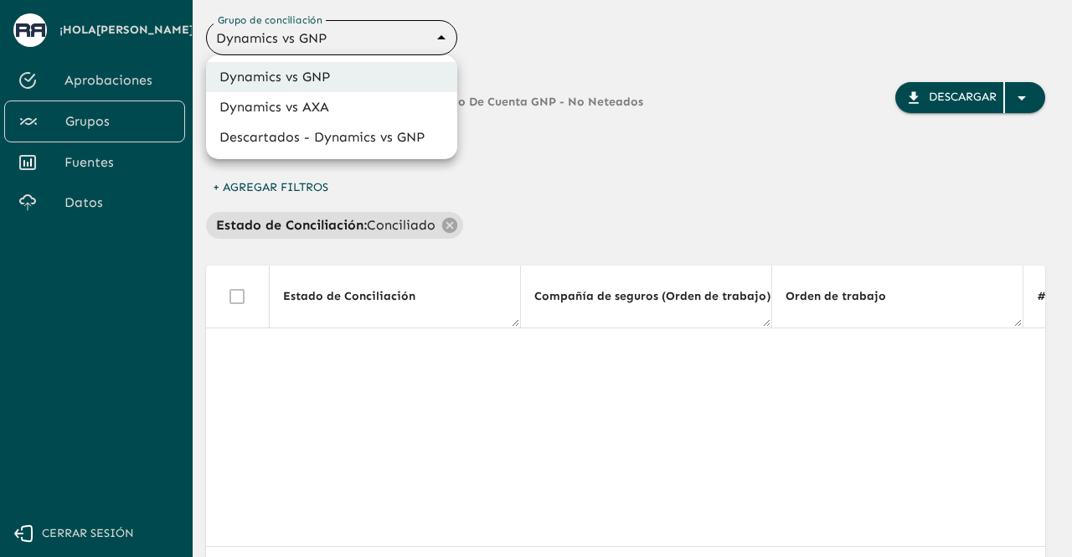
click at [322, 49] on body "Se están procesando los movimientos. Algunas acciones permanecerán deshabilitad…" at bounding box center [536, 278] width 1072 height 557
click at [314, 109] on li "Dynamics vs AXA" at bounding box center [331, 107] width 251 height 30
type input "688d0fb445366dcf85fc95f2"
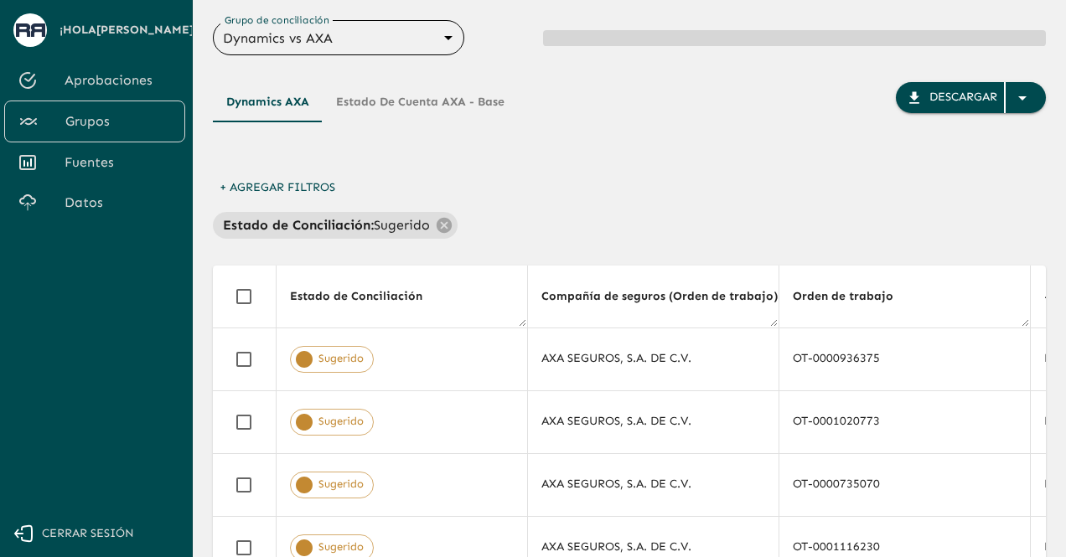
scroll to position [0, 7741]
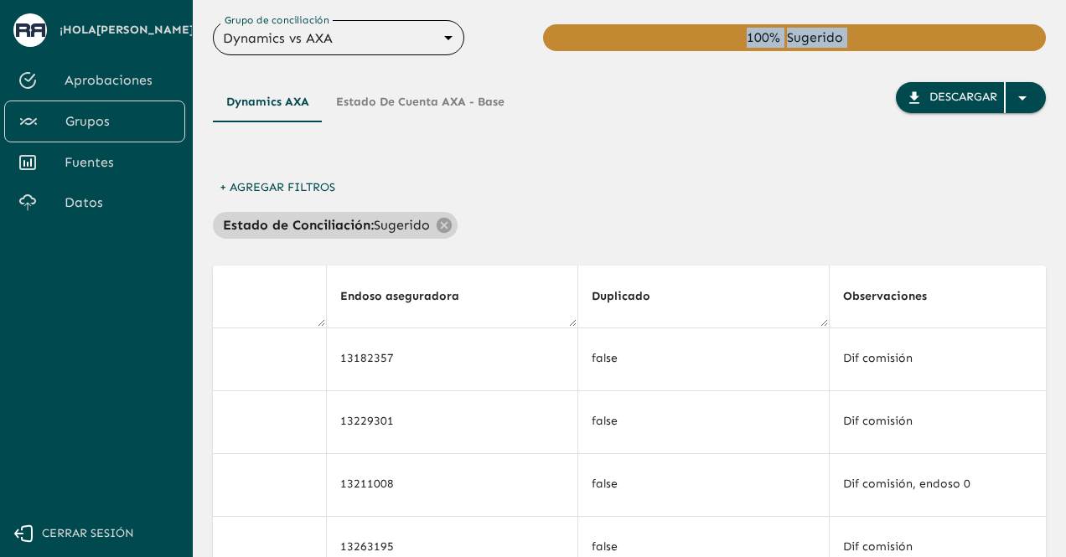
click at [319, 227] on p "Estado de Conciliación :" at bounding box center [298, 225] width 151 height 20
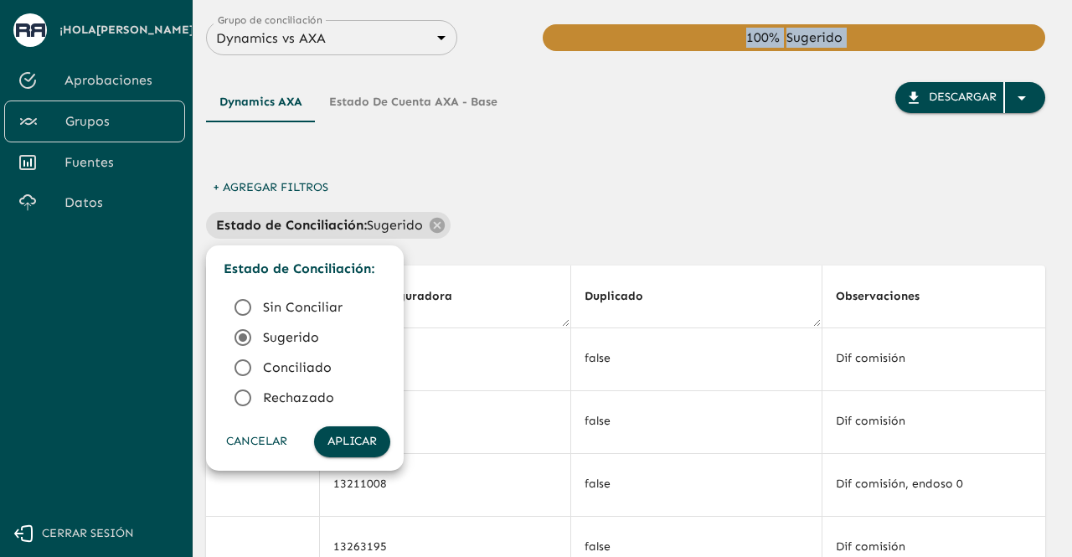
click at [245, 371] on icon at bounding box center [243, 368] width 20 height 20
click at [338, 435] on button "Aplicar" at bounding box center [352, 441] width 76 height 31
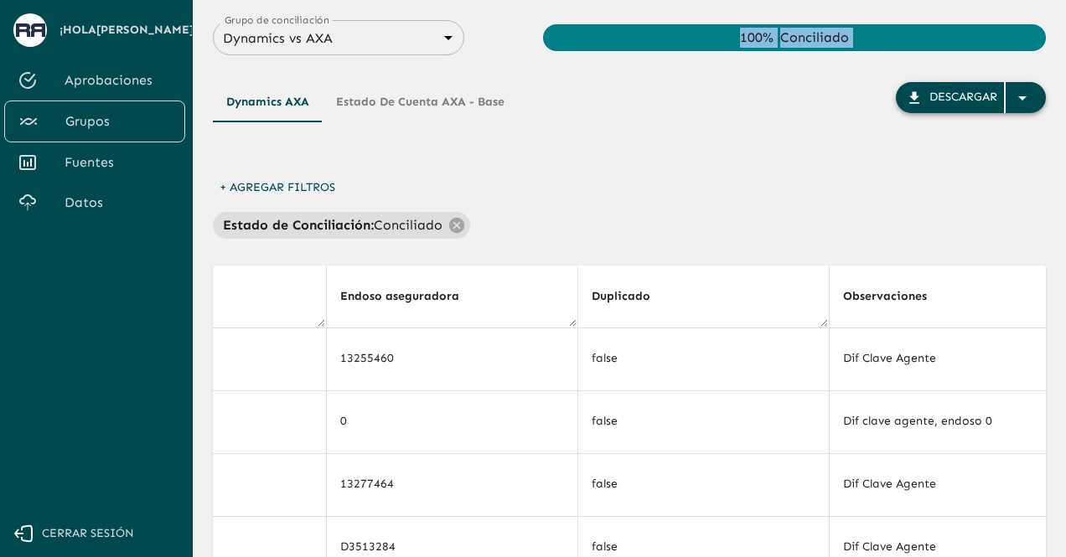
click at [935, 98] on div "Descargar" at bounding box center [963, 97] width 68 height 21
click at [1034, 99] on div "button" at bounding box center [1025, 98] width 40 height 30
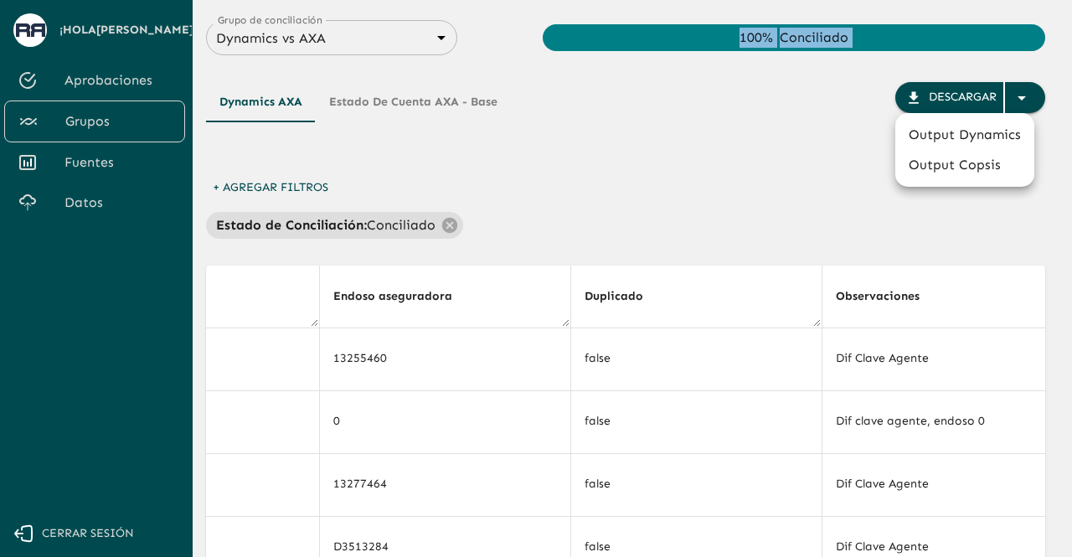
click at [938, 140] on li "Output Dynamics" at bounding box center [965, 135] width 139 height 30
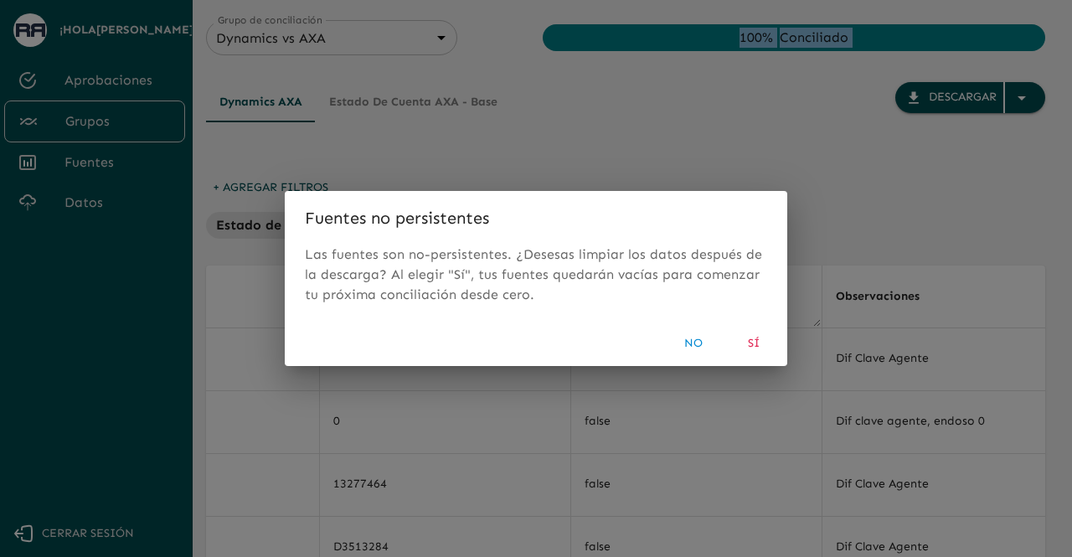
click at [685, 343] on button "No" at bounding box center [694, 343] width 54 height 31
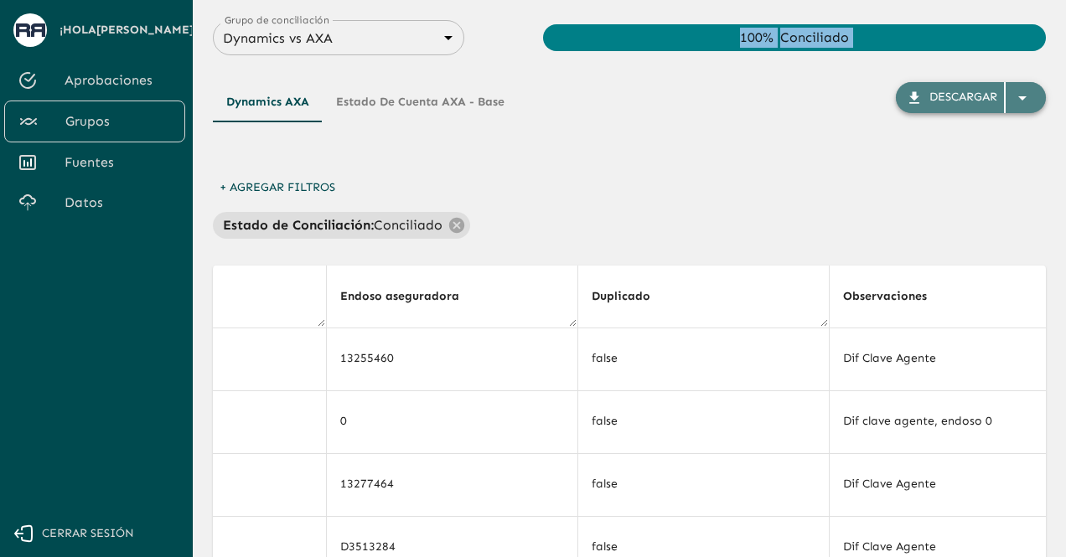
click at [933, 107] on div "Descargar" at bounding box center [963, 97] width 68 height 21
